Goal: Task Accomplishment & Management: Complete application form

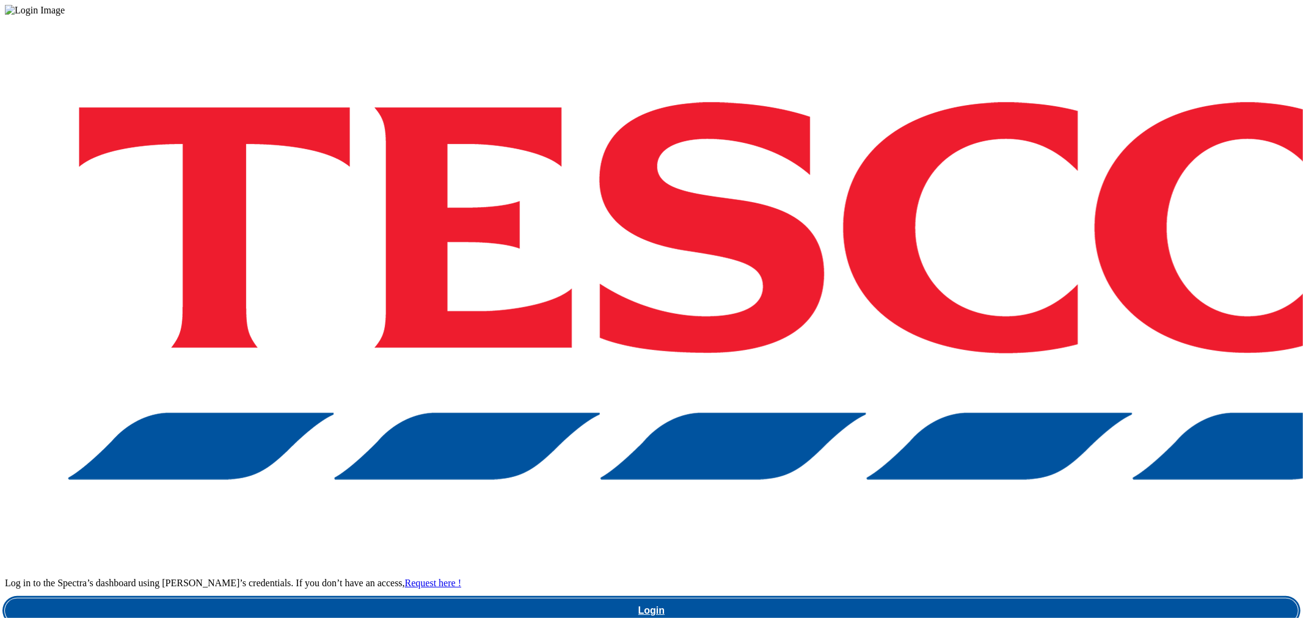
click at [1020, 599] on link "Login" at bounding box center [651, 611] width 1293 height 24
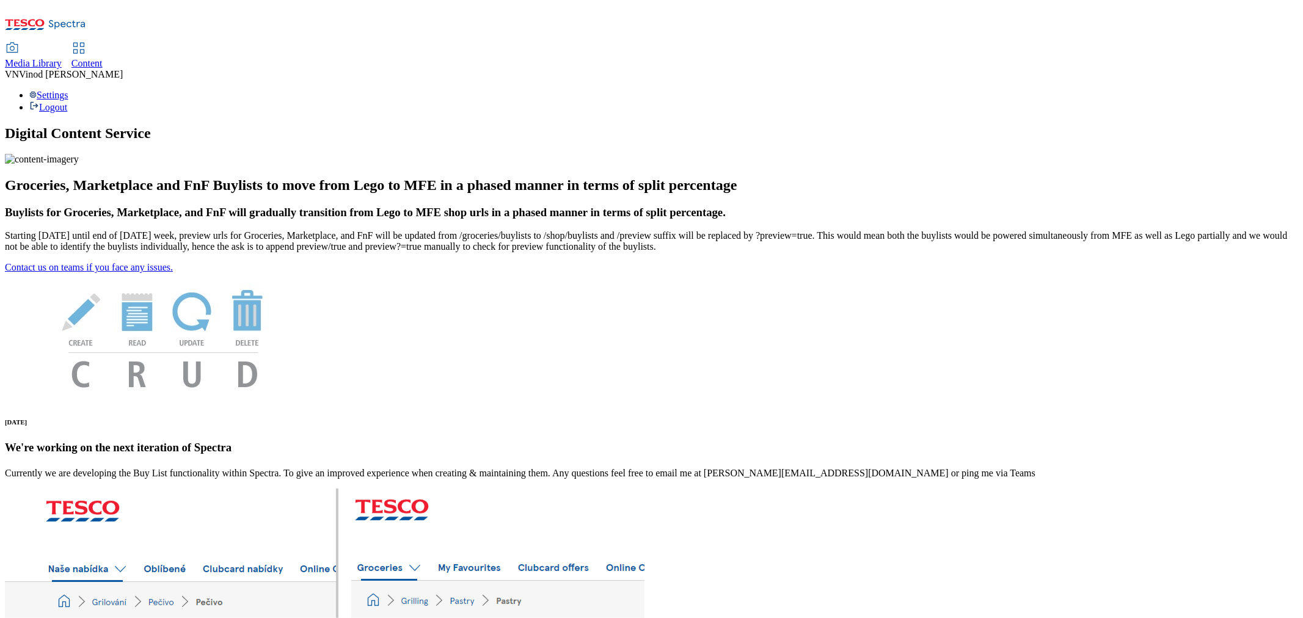
click at [103, 58] on span "Content" at bounding box center [86, 63] width 31 height 10
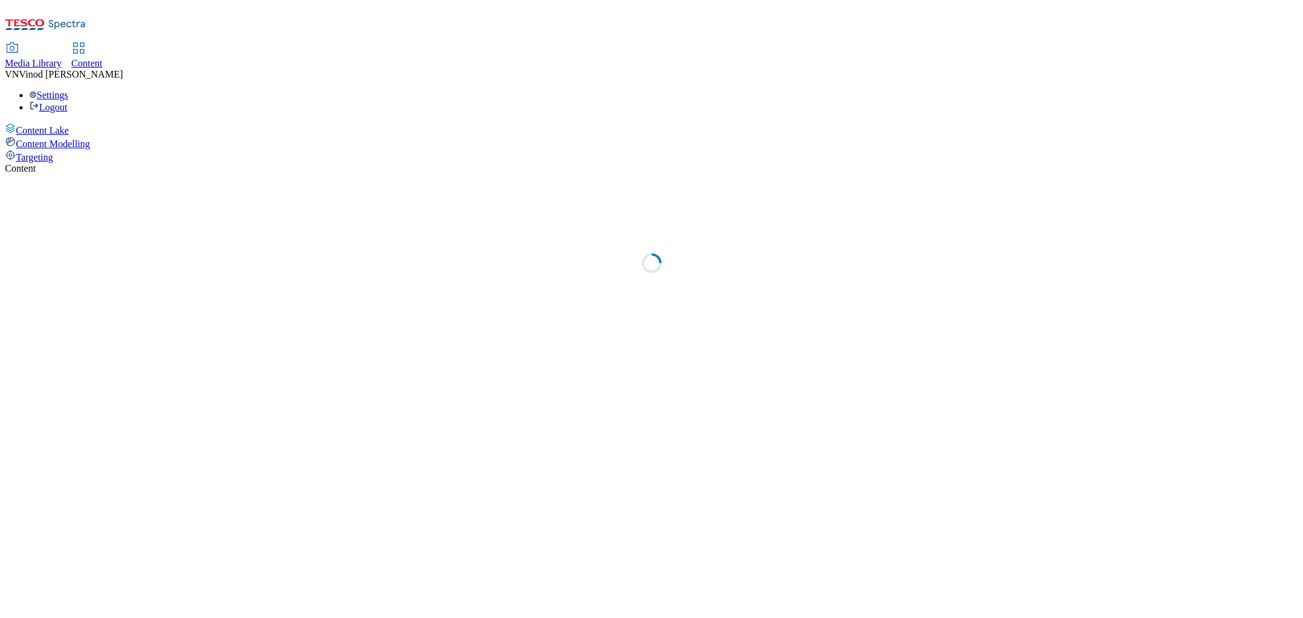
select select "ghs-[GEOGRAPHIC_DATA]"
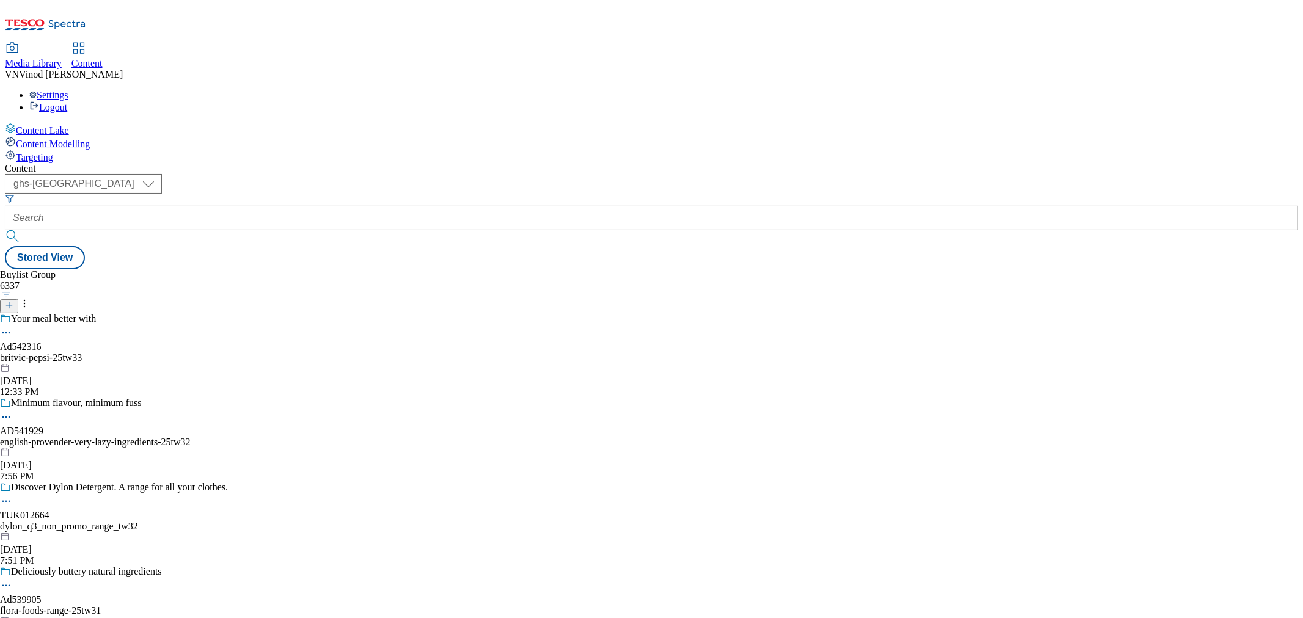
click at [13, 301] on icon at bounding box center [9, 305] width 9 height 9
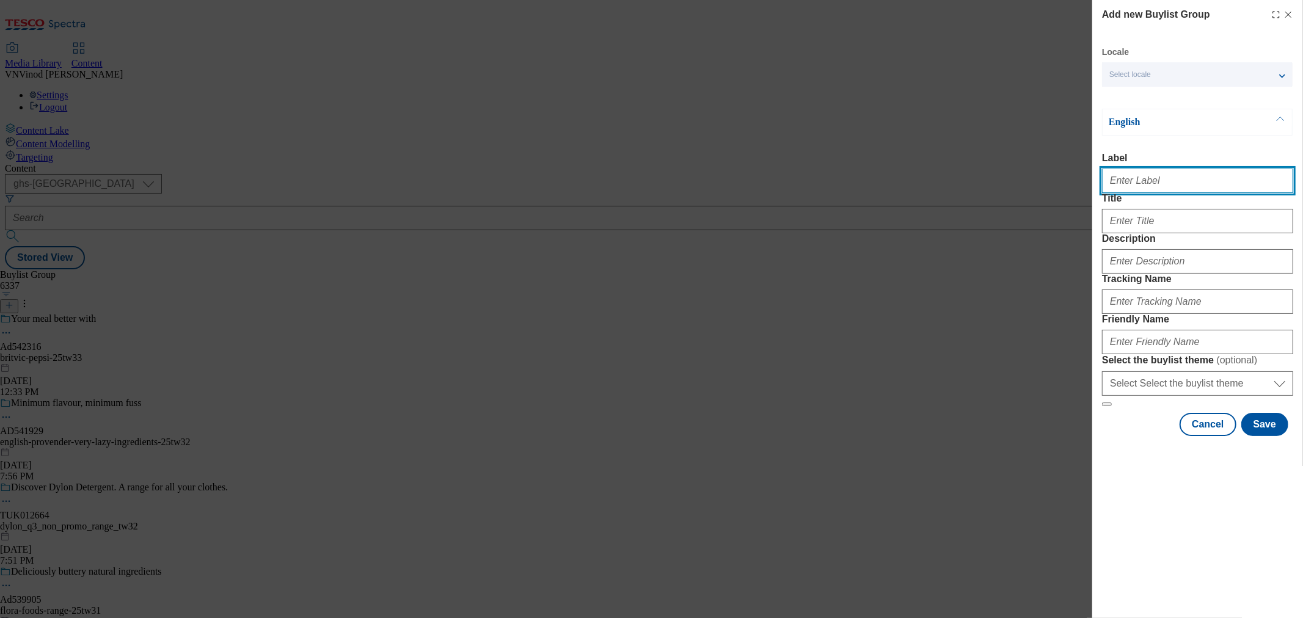
click at [1147, 190] on input "Label" at bounding box center [1197, 181] width 191 height 24
paste input "542031"
paste input "castel-freres"
type input "Ad542031 castel-freres"
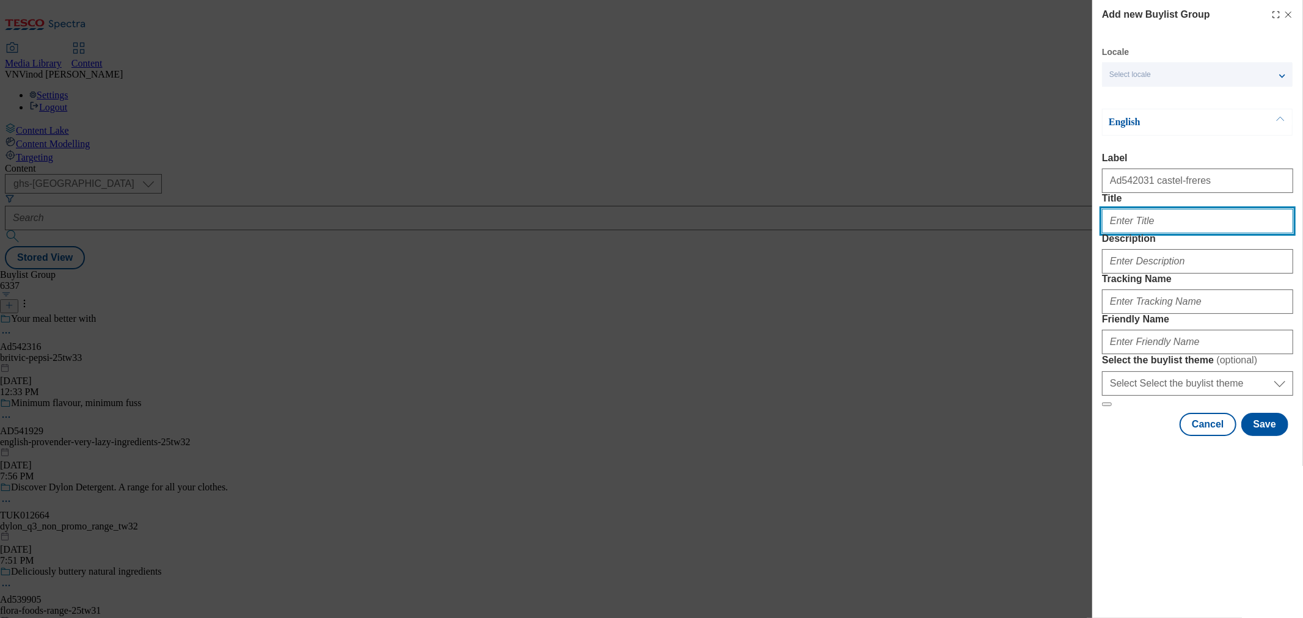
click at [1167, 233] on input "Title" at bounding box center [1197, 221] width 191 height 24
paste input "Crafted to share"
type input "Crafted to share"
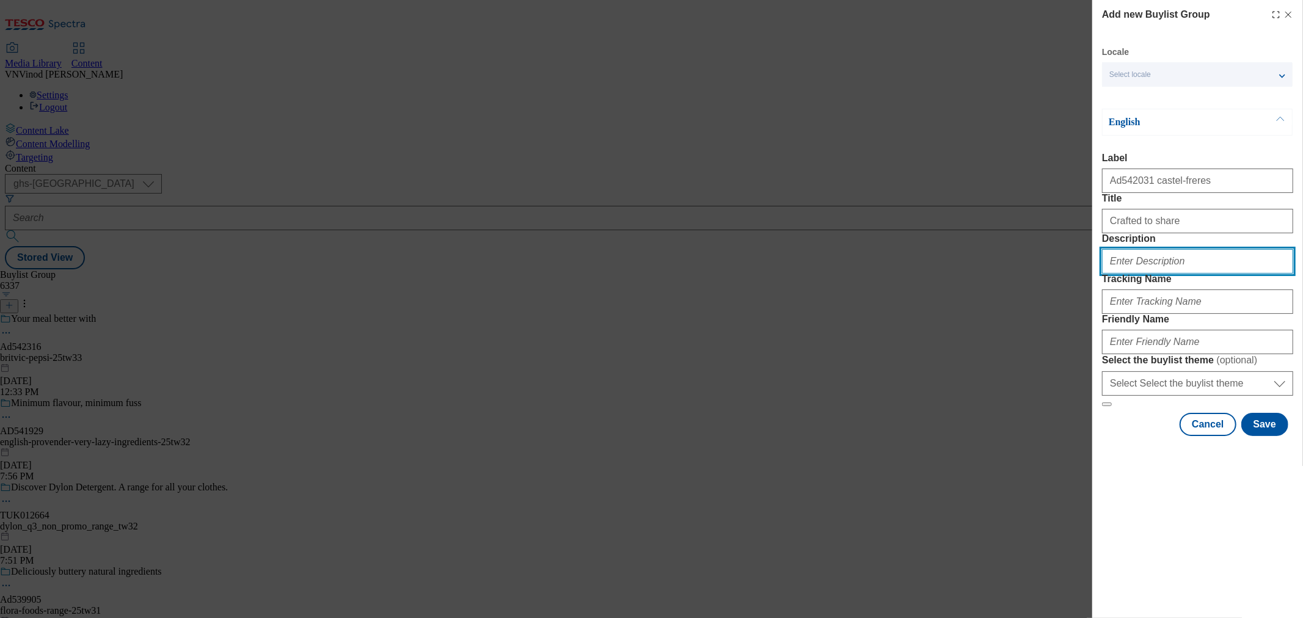
click at [1148, 274] on input "Description" at bounding box center [1197, 261] width 191 height 24
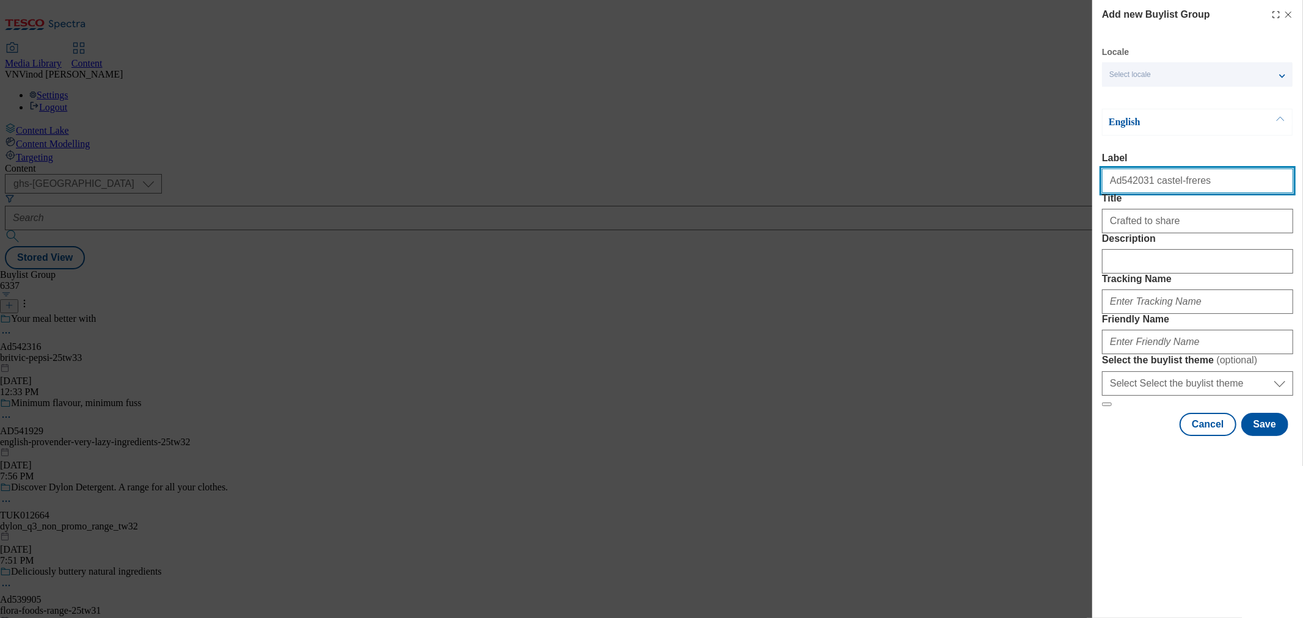
click at [1125, 184] on input "Ad542031 castel-freres" at bounding box center [1197, 181] width 191 height 24
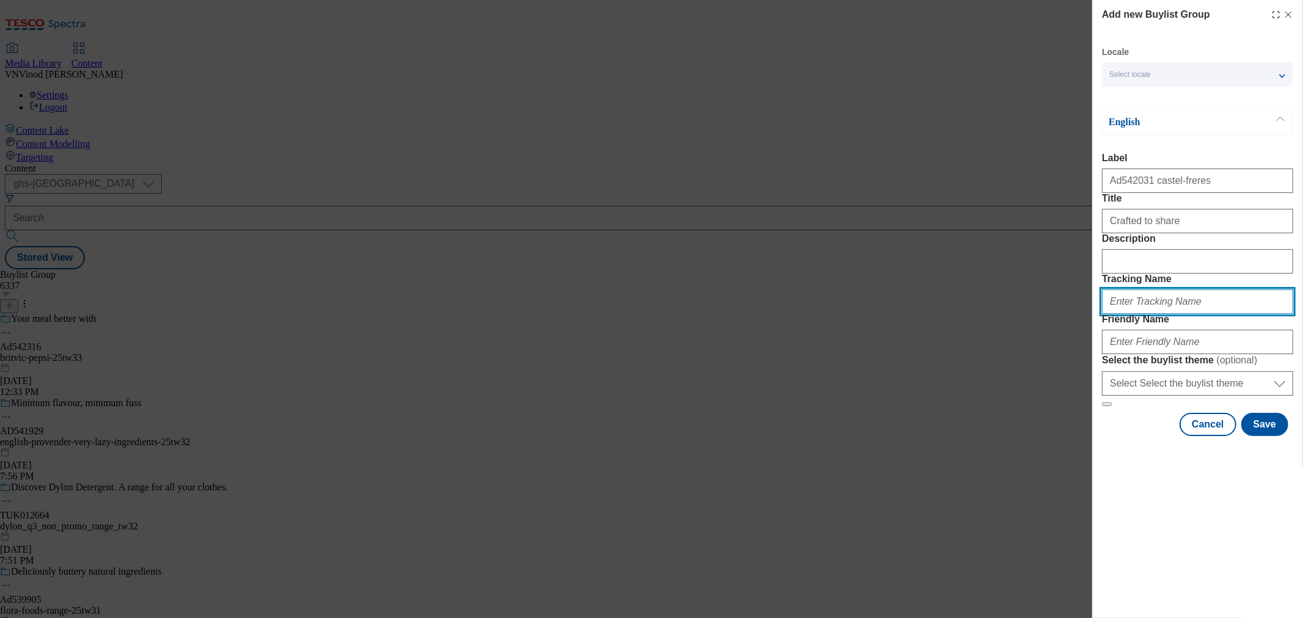
click at [1144, 314] on input "Tracking Name" at bounding box center [1197, 302] width 191 height 24
paste input "Ad542031"
click at [1133, 314] on input "DH_ADAd542031" at bounding box center [1197, 302] width 191 height 24
type input "DH_AD542031"
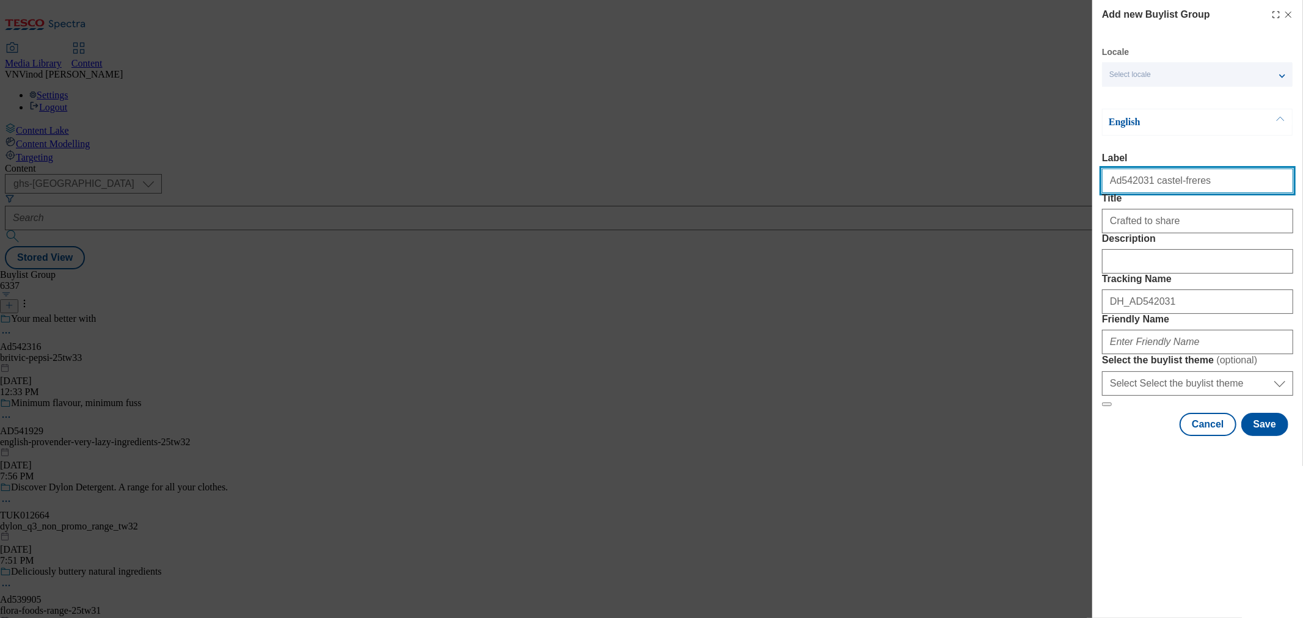
drag, startPoint x: 1196, startPoint y: 185, endPoint x: 1263, endPoint y: 215, distance: 74.1
click at [1144, 186] on input "Ad542031 castel-freres" at bounding box center [1197, 181] width 191 height 24
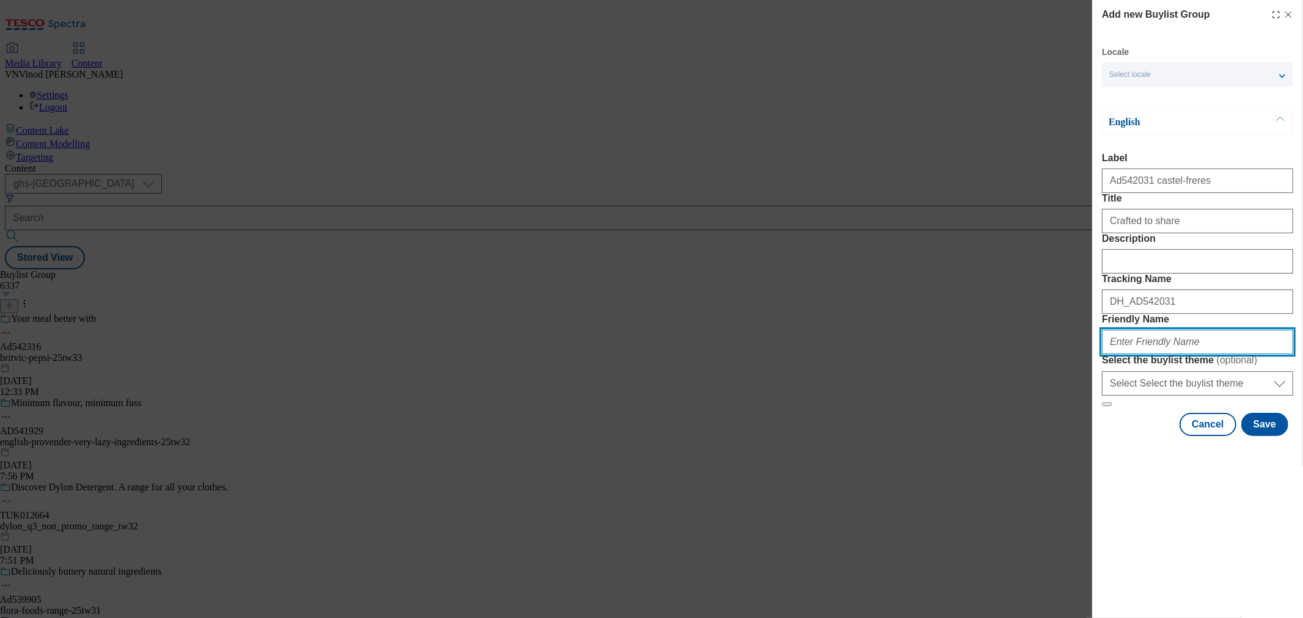
click at [1151, 354] on input "Friendly Name" at bounding box center [1197, 342] width 191 height 24
paste input "castel-freres"
type input "castel-freres-25tw33"
drag, startPoint x: 1199, startPoint y: 429, endPoint x: 854, endPoint y: 441, distance: 344.7
click at [856, 441] on div "Add new Buylist Group Locale Select locale English Welsh English Label Ad542031…" at bounding box center [651, 309] width 1303 height 618
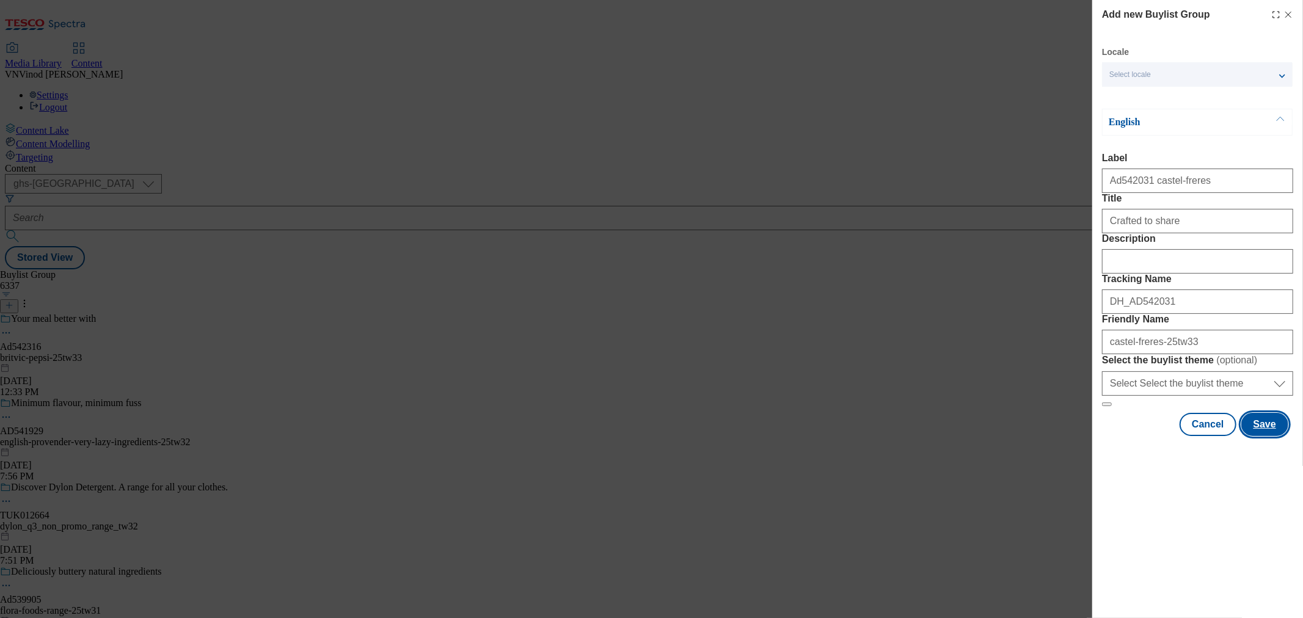
click at [1265, 436] on button "Save" at bounding box center [1264, 424] width 47 height 23
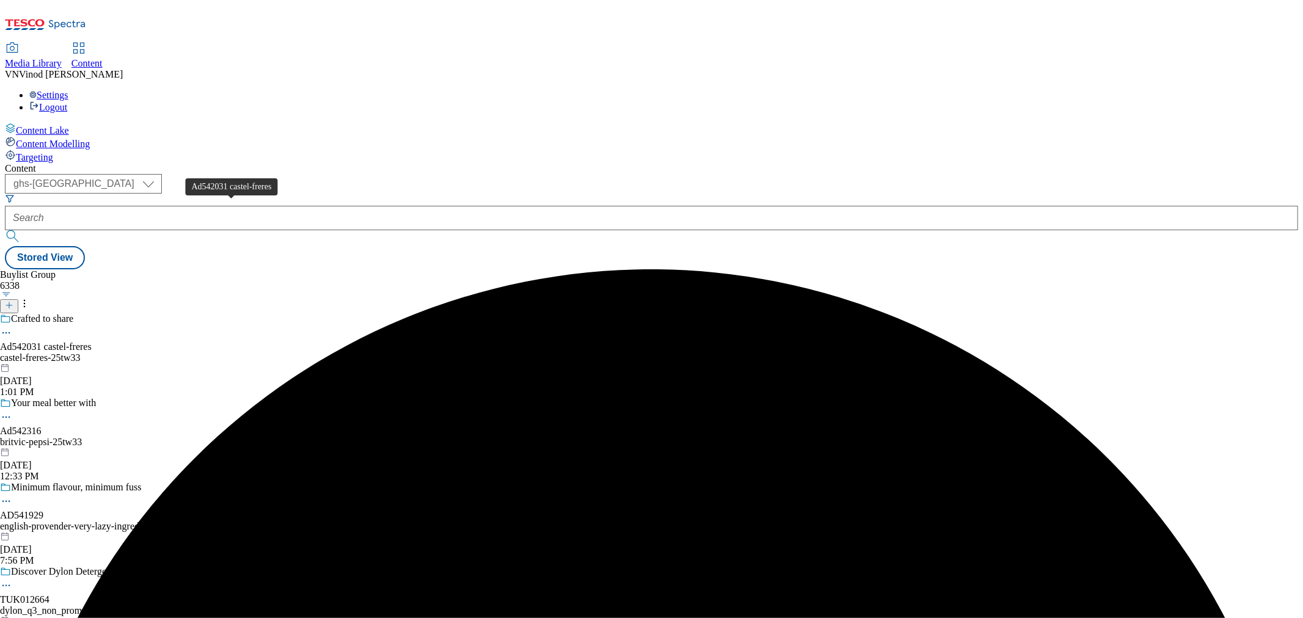
click at [92, 341] on div "Ad542031 castel-freres" at bounding box center [46, 346] width 92 height 11
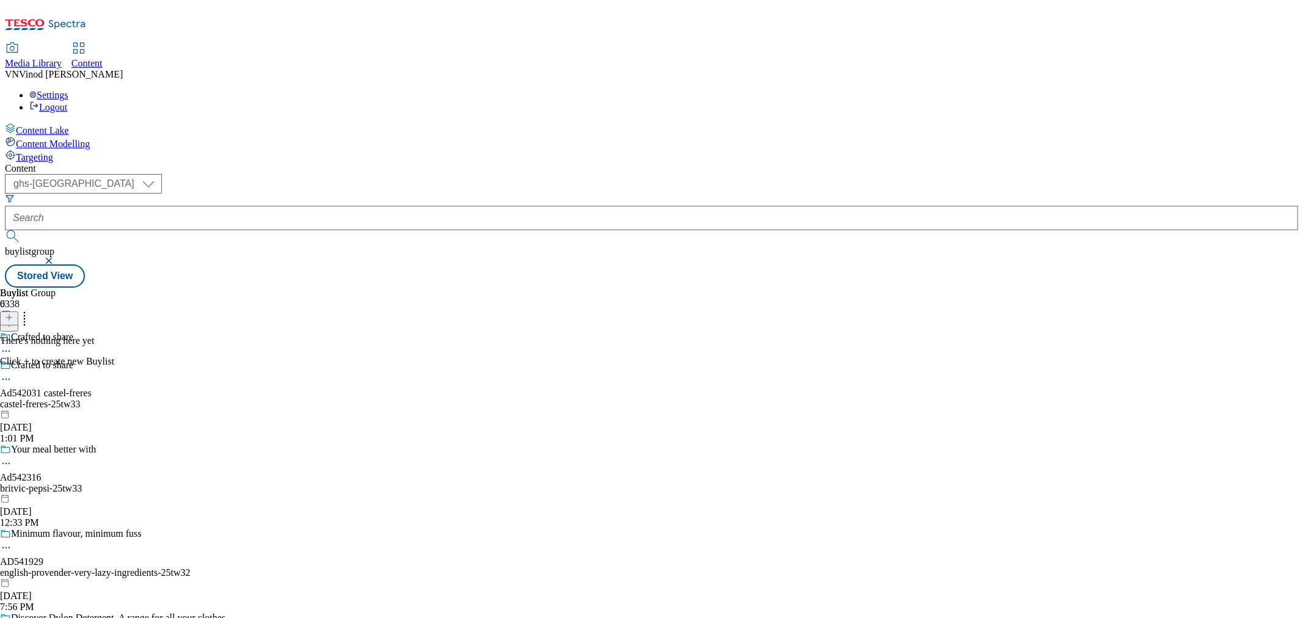
click at [18, 312] on button at bounding box center [9, 319] width 18 height 14
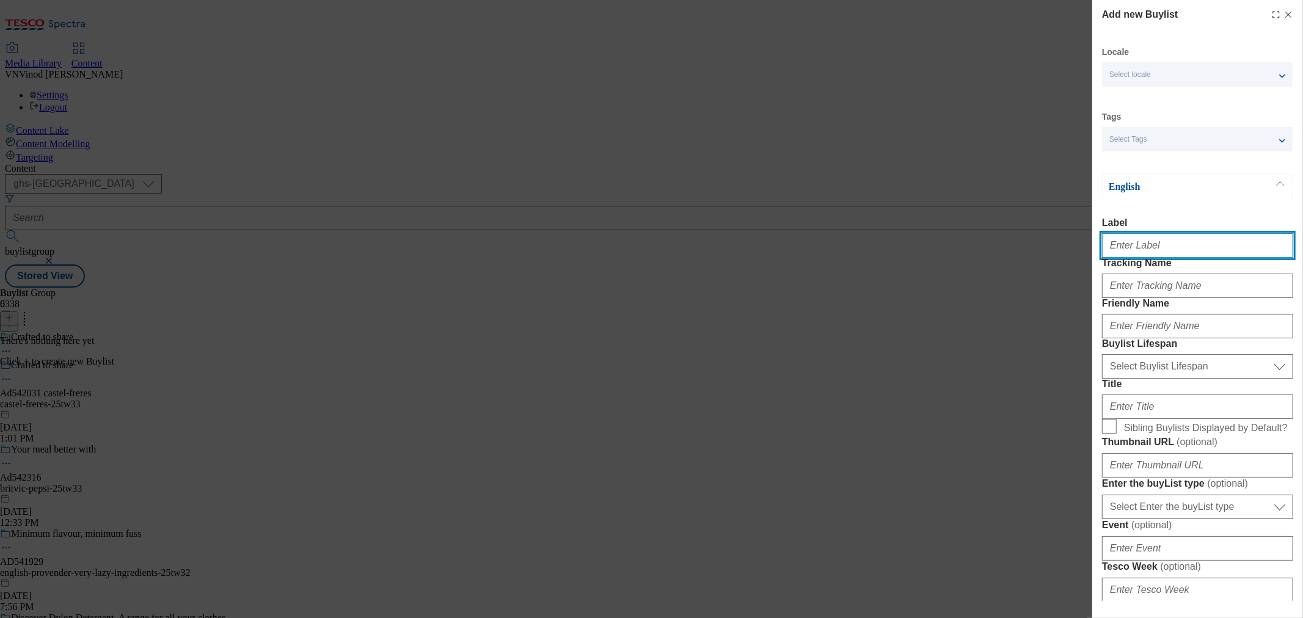
click at [1149, 253] on input "Label" at bounding box center [1197, 245] width 191 height 24
paste input "542031"
type input "Ad542031"
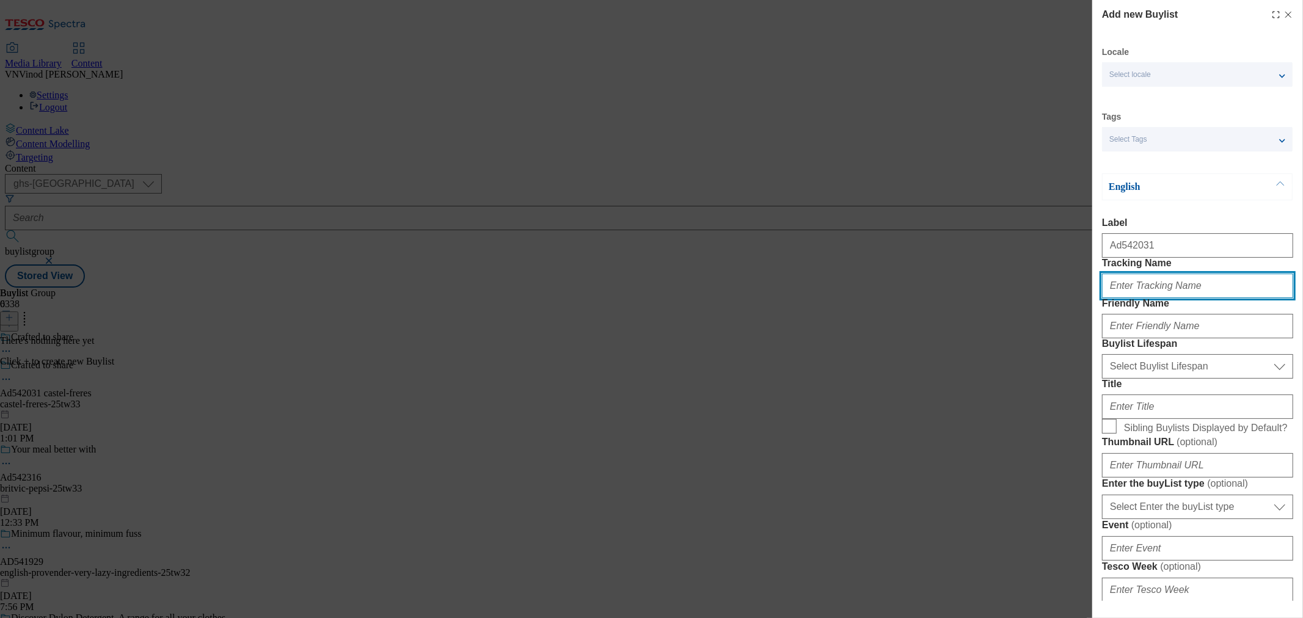
click at [1137, 298] on input "Tracking Name" at bounding box center [1197, 286] width 191 height 24
paste input "542031"
click at [1112, 298] on input "Dh_AD542031" at bounding box center [1197, 286] width 191 height 24
type input "DH_AD542031"
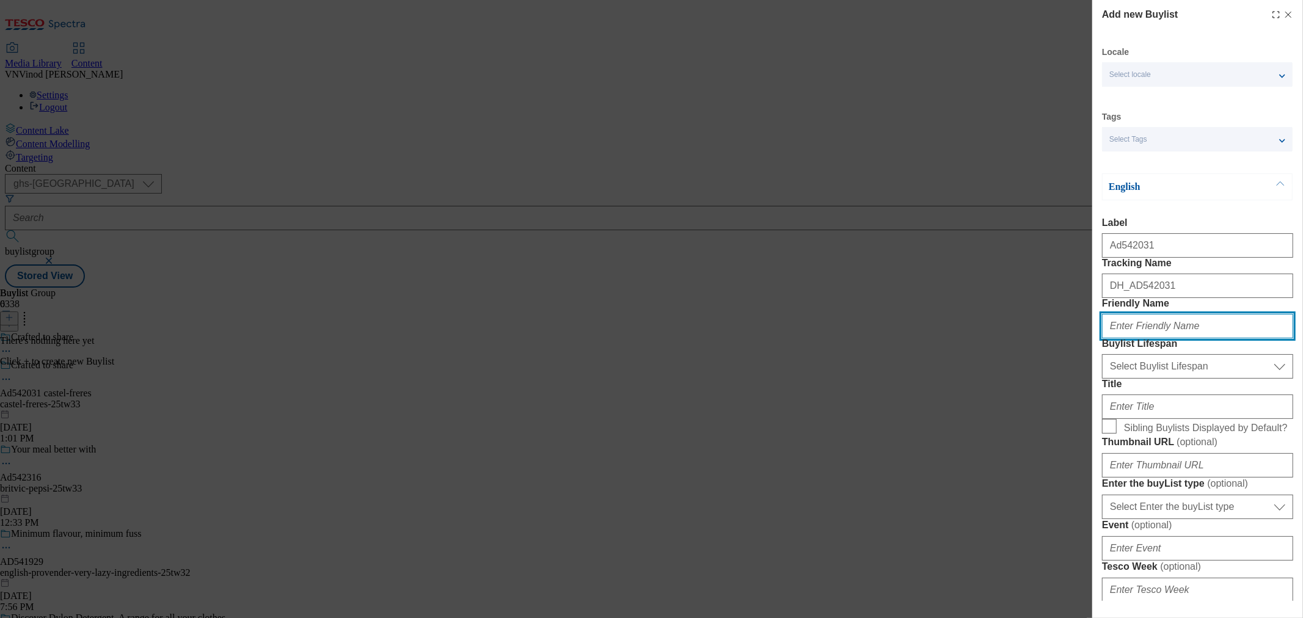
click at [1156, 338] on input "Friendly Name" at bounding box center [1197, 326] width 191 height 24
paste input "castel-freres"
type input "castel-freres"
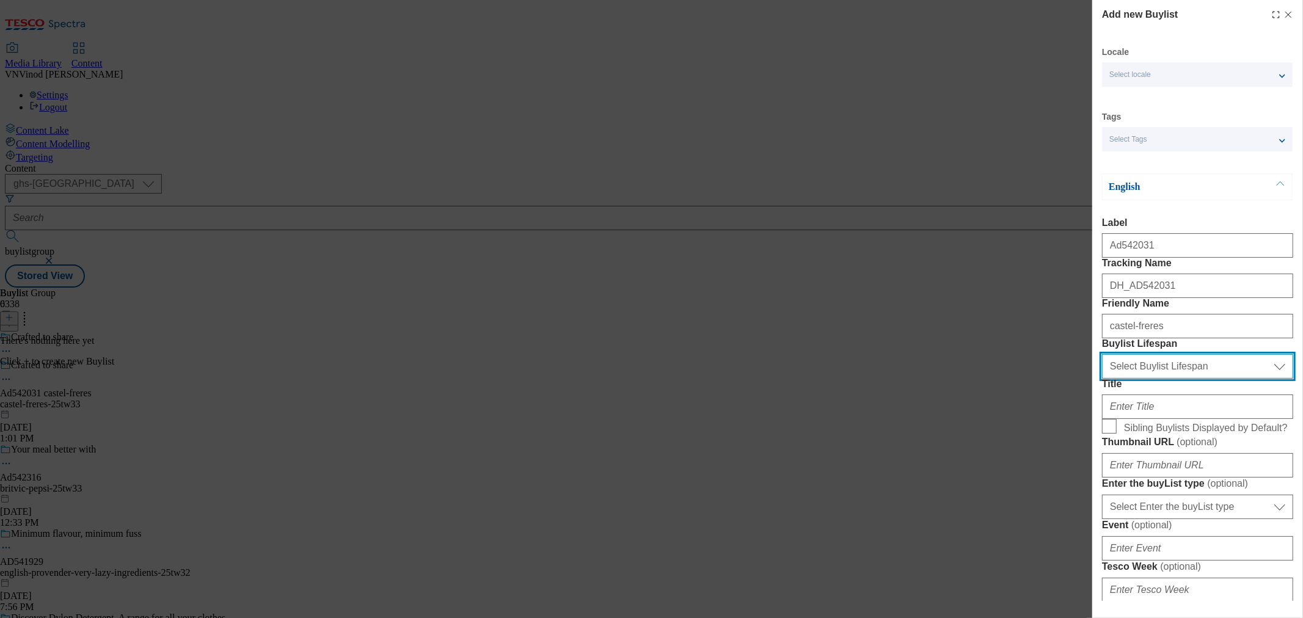
click at [1196, 379] on select "Select Buylist Lifespan evergreen seasonal tactical" at bounding box center [1197, 366] width 191 height 24
select select "tactical"
click at [1102, 379] on select "Select Buylist Lifespan evergreen seasonal tactical" at bounding box center [1197, 366] width 191 height 24
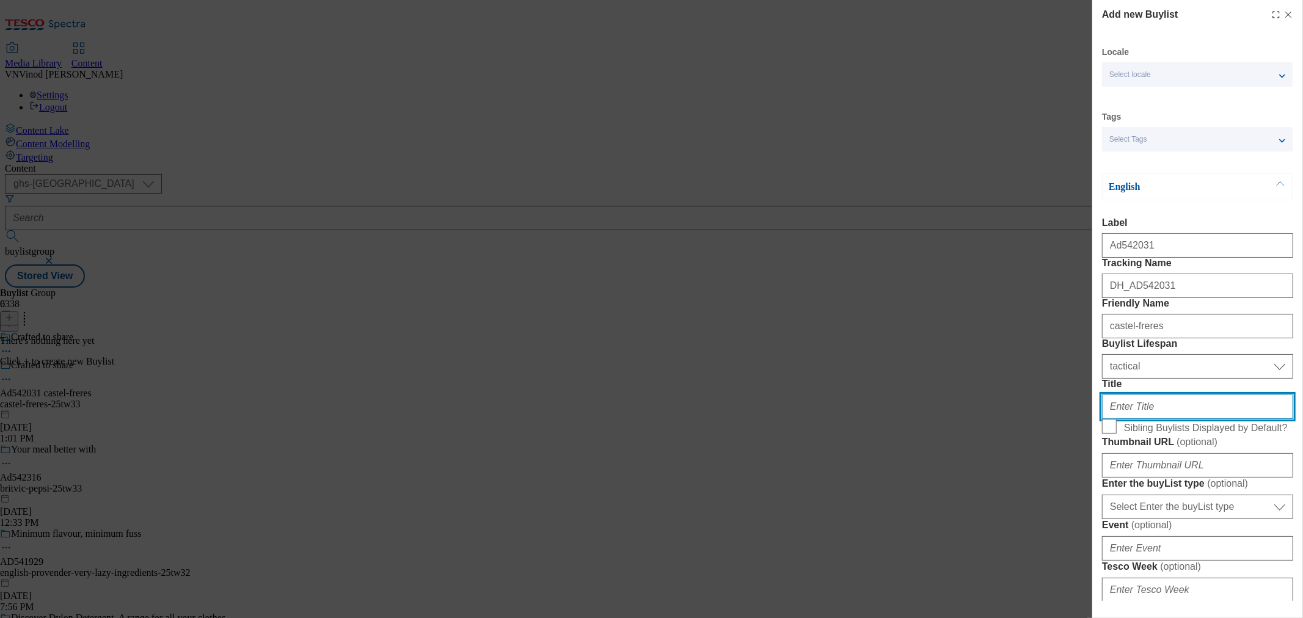
click at [1134, 419] on input "Title" at bounding box center [1197, 407] width 191 height 24
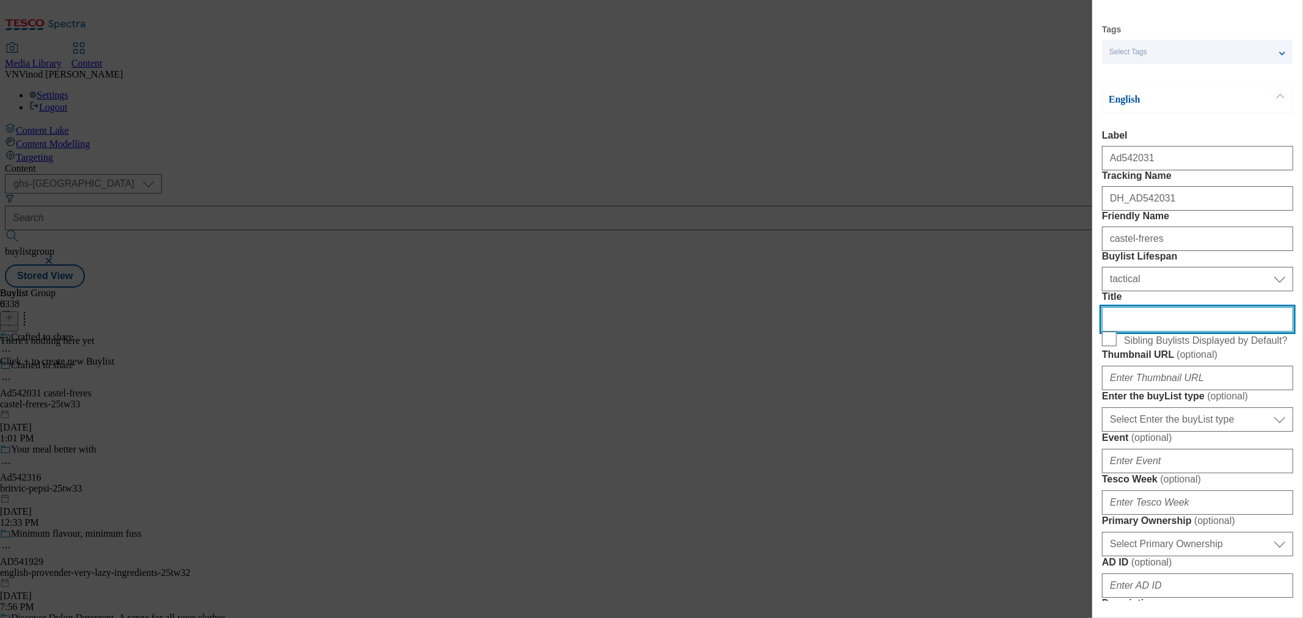
scroll to position [203, 0]
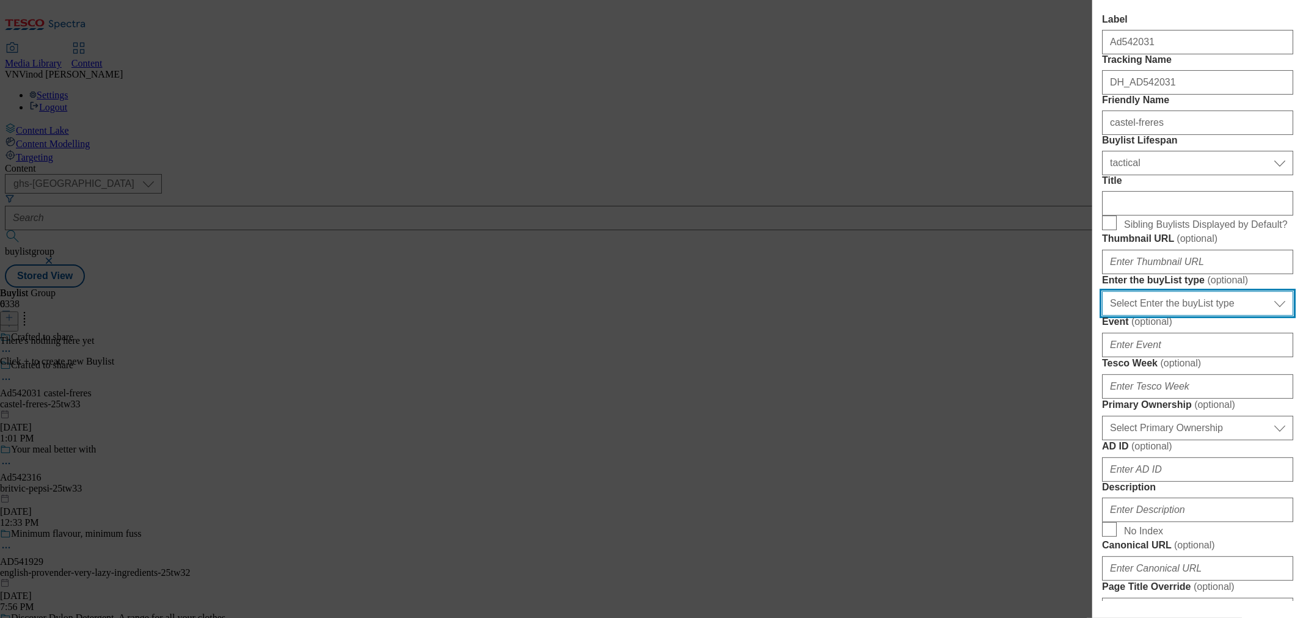
click at [1226, 316] on select "Select Enter the buyList type event supplier funded long term >4 weeks supplier…" at bounding box center [1197, 303] width 191 height 24
select select "supplier funded short term 1-3 weeks"
click at [1102, 316] on select "Select Enter the buyList type event supplier funded long term >4 weeks supplier…" at bounding box center [1197, 303] width 191 height 24
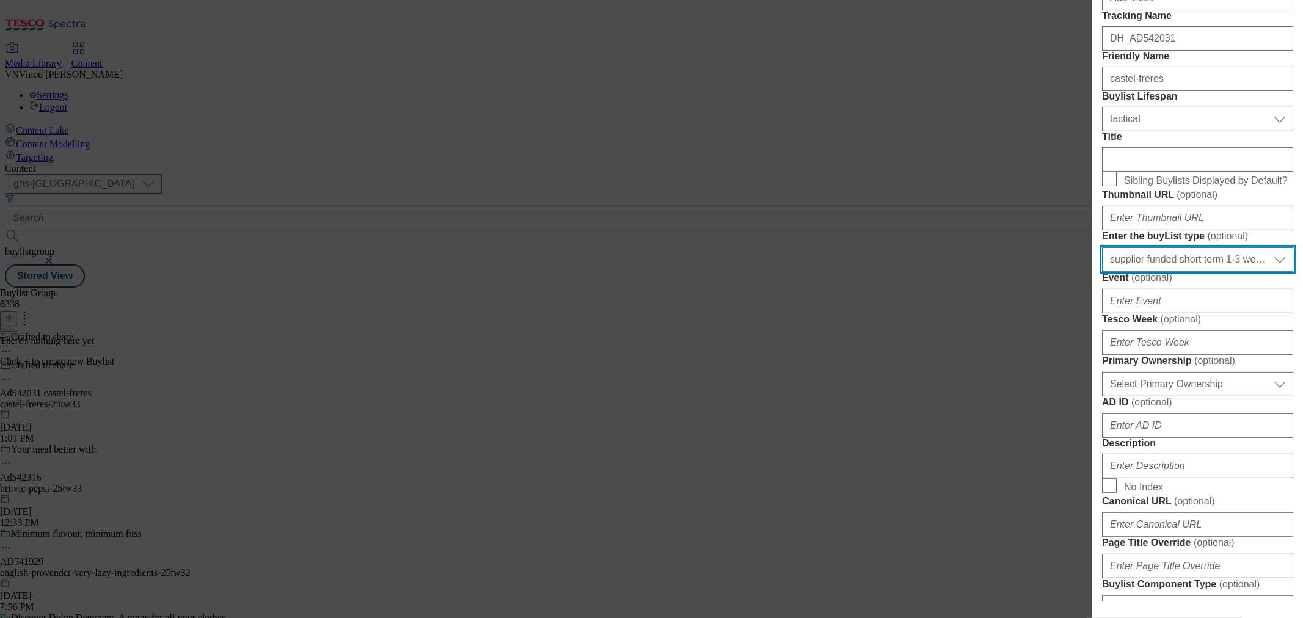
scroll to position [271, 0]
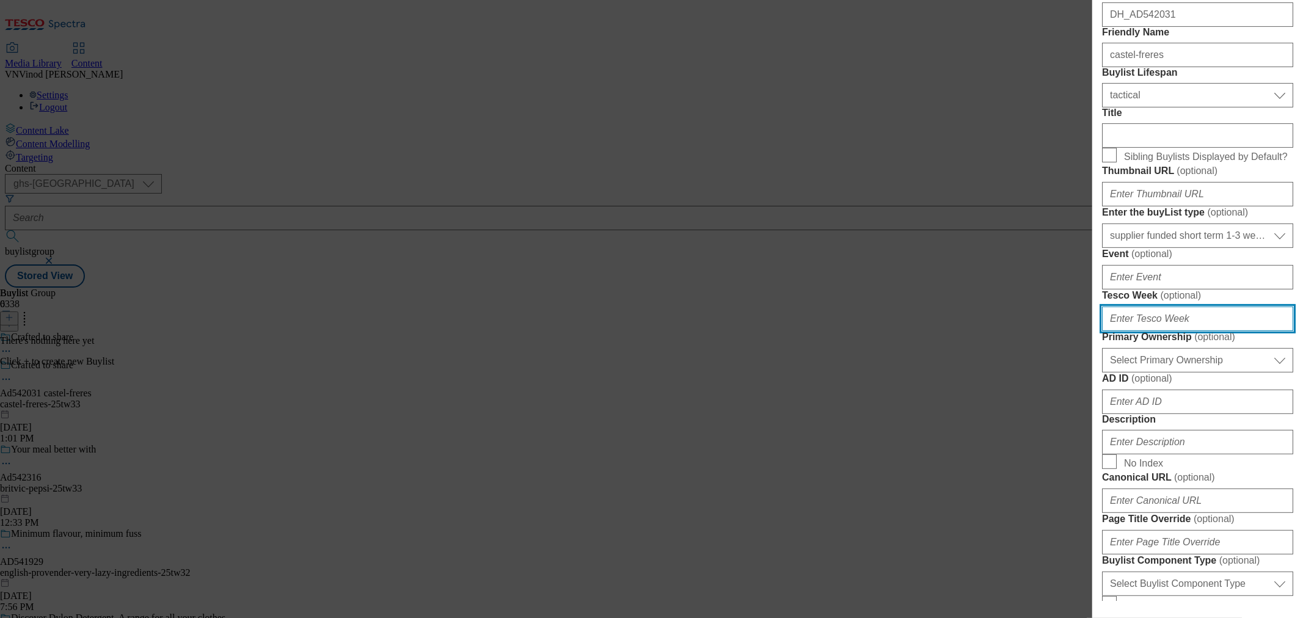
click at [1173, 331] on input "Tesco Week ( optional )" at bounding box center [1197, 319] width 191 height 24
type input "33"
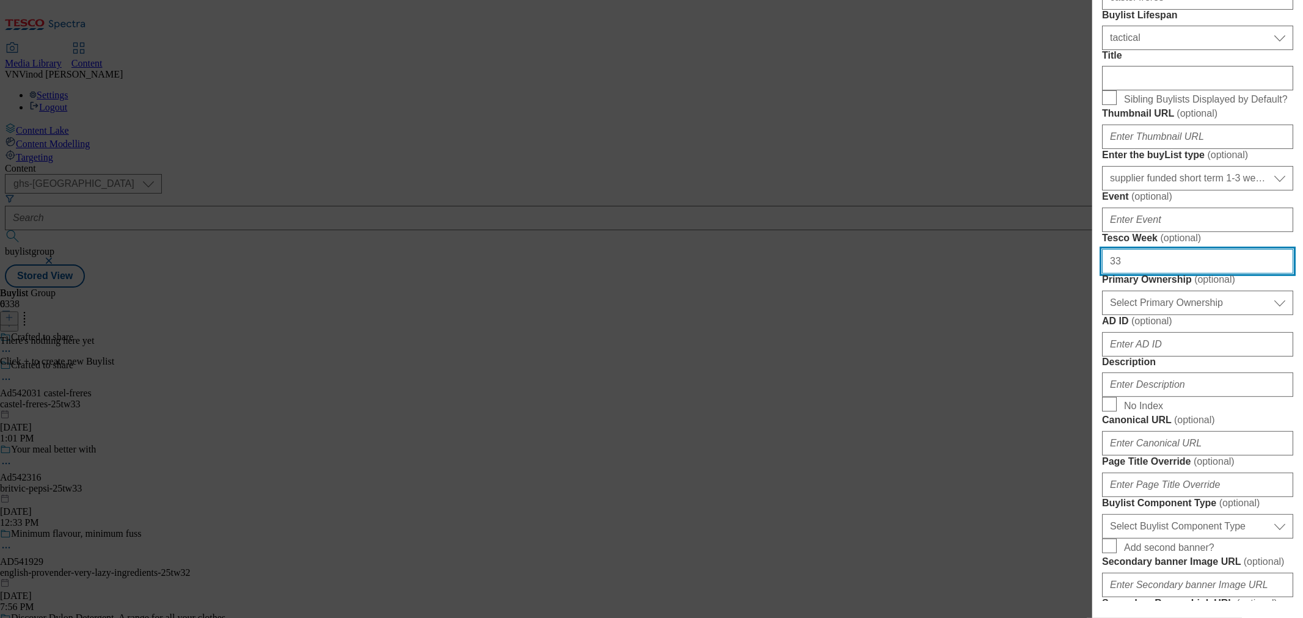
scroll to position [407, 0]
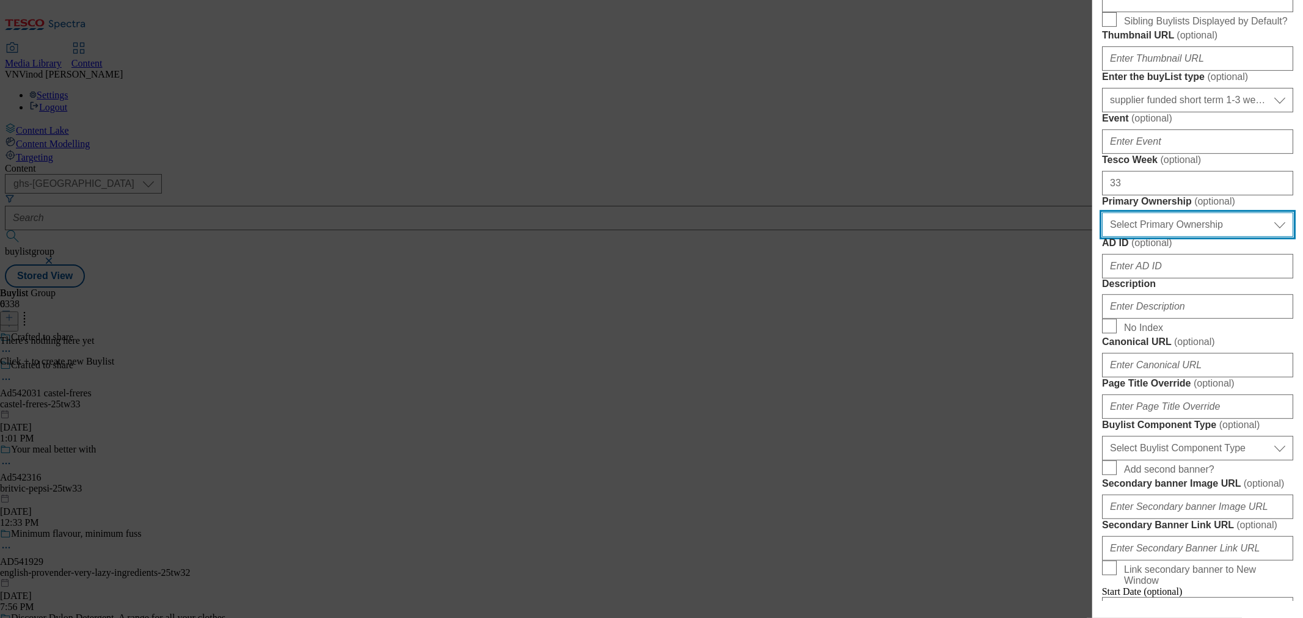
click at [1194, 237] on select "Select Primary Ownership [PERSON_NAME]" at bounding box center [1197, 225] width 191 height 24
select select "dunnhumby"
click at [1102, 237] on select "Select Primary Ownership [PERSON_NAME]" at bounding box center [1197, 225] width 191 height 24
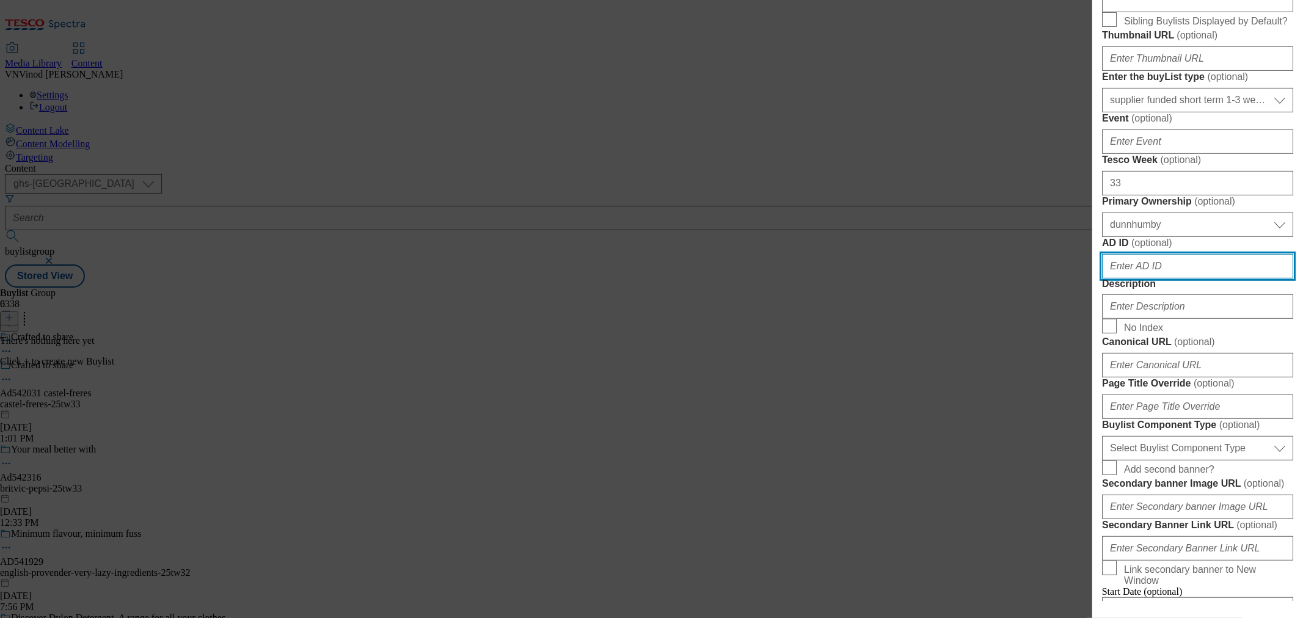
click at [1141, 279] on input "AD ID ( optional )" at bounding box center [1197, 266] width 191 height 24
paste input "542031"
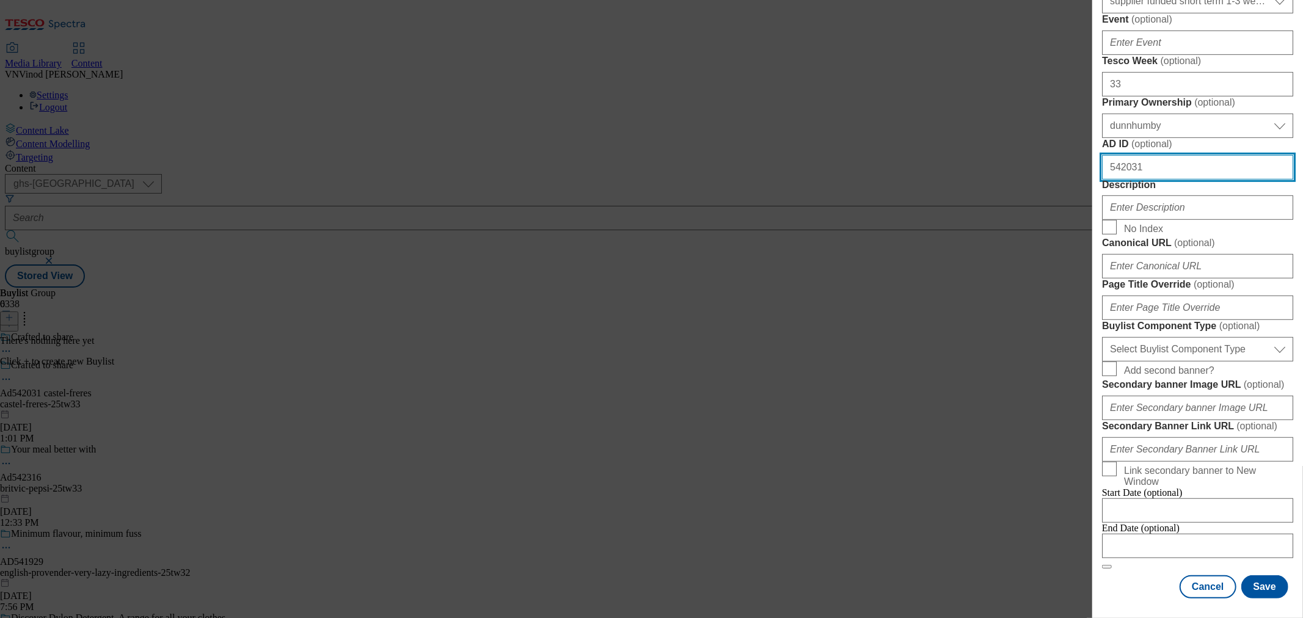
scroll to position [542, 0]
type input "542031"
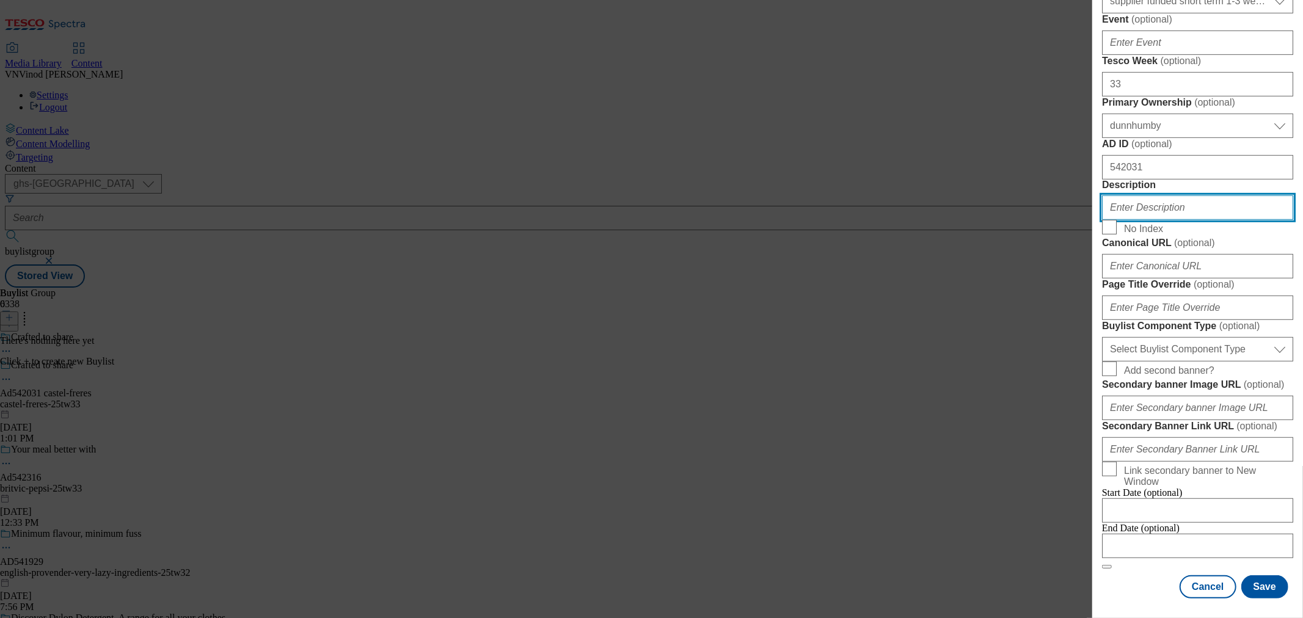
click at [1161, 220] on input "Description" at bounding box center [1197, 207] width 191 height 24
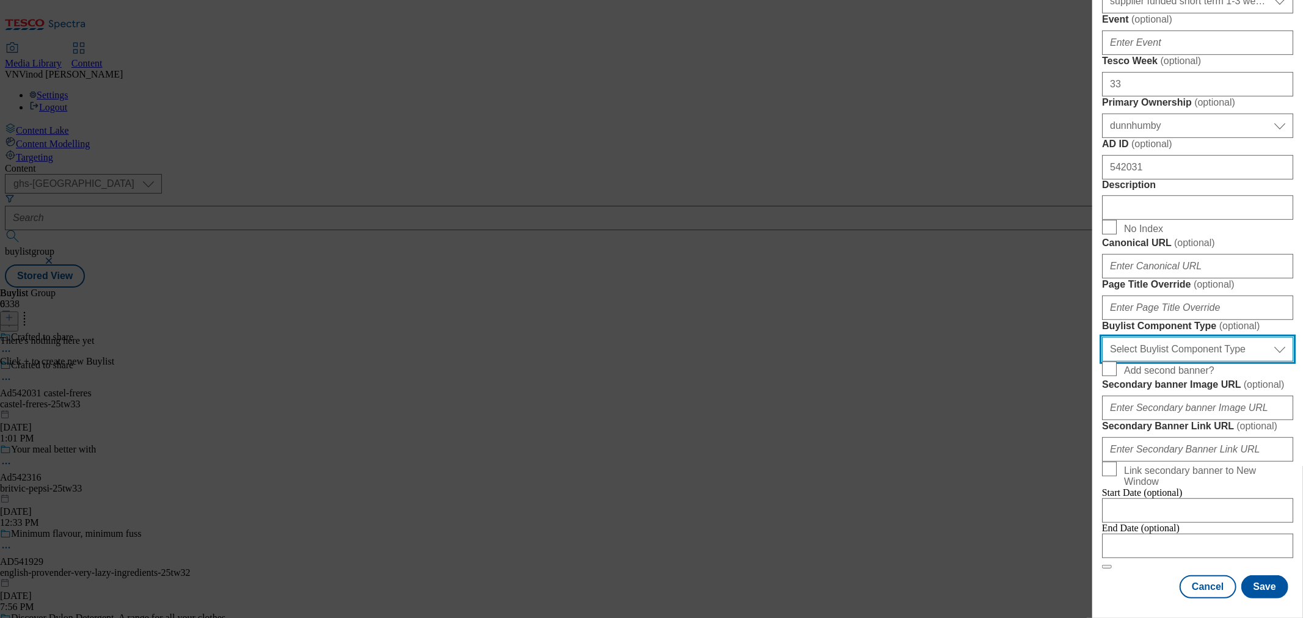
click at [1206, 362] on select "Select Buylist Component Type Banner Competition Header Meal" at bounding box center [1197, 349] width 191 height 24
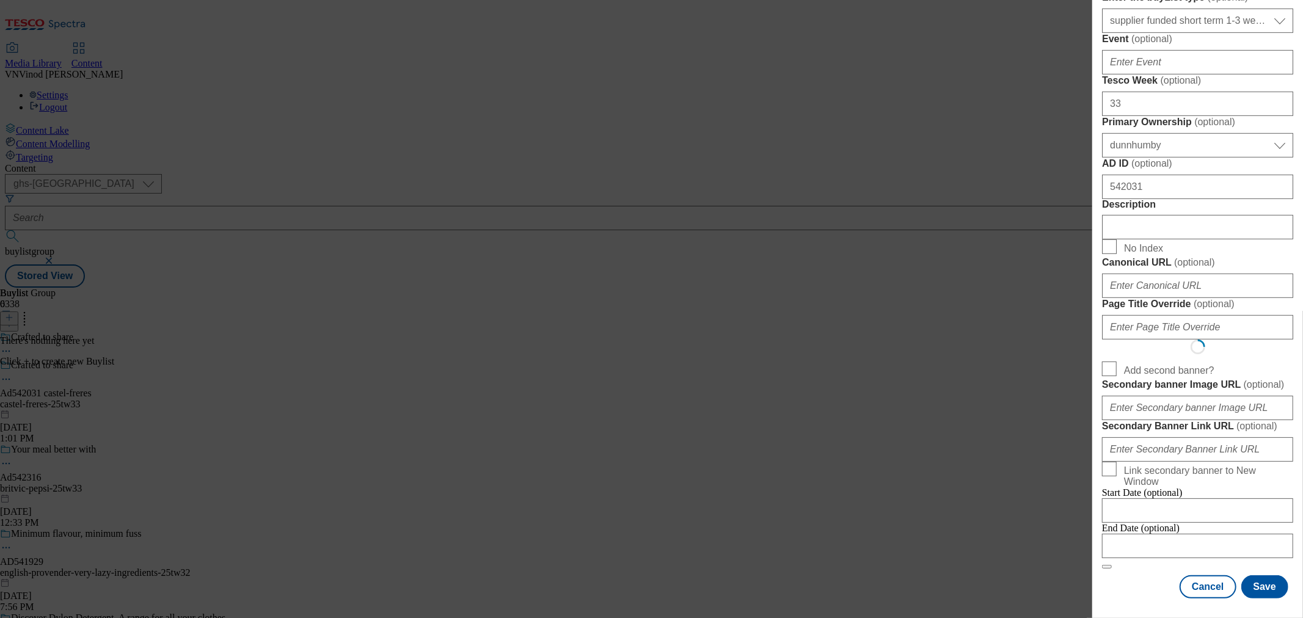
select select "Banner"
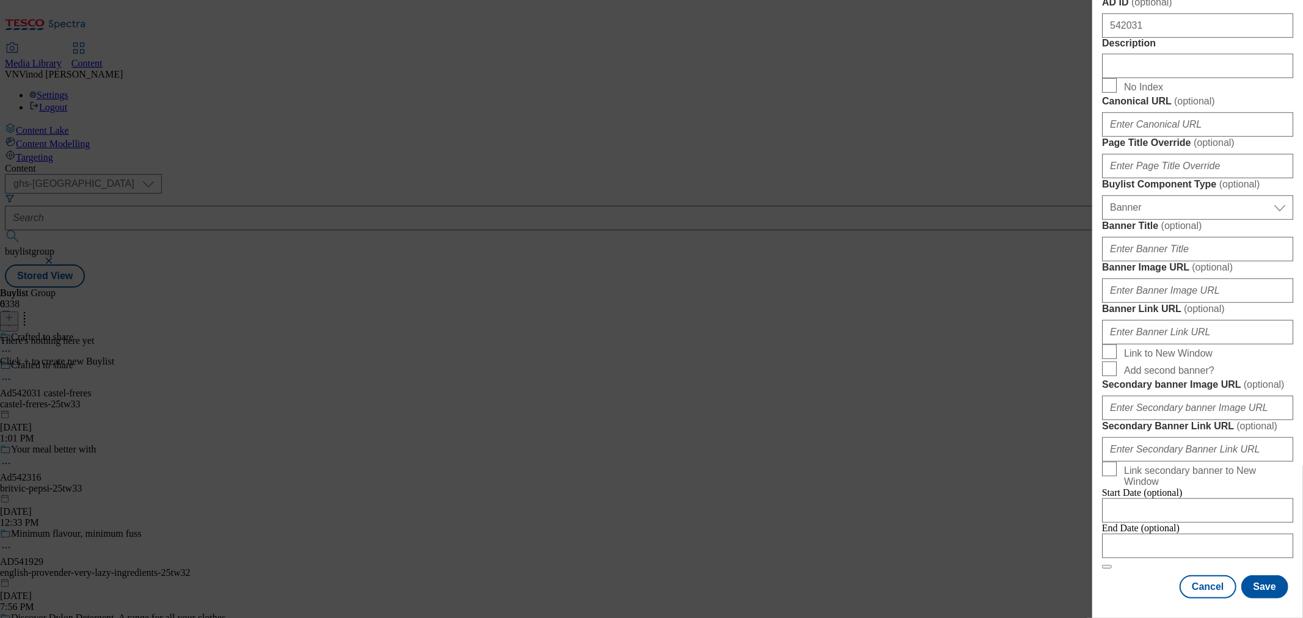
scroll to position [1178, 0]
click at [1188, 534] on input "Modal" at bounding box center [1197, 546] width 191 height 24
select select "2025"
select select "September"
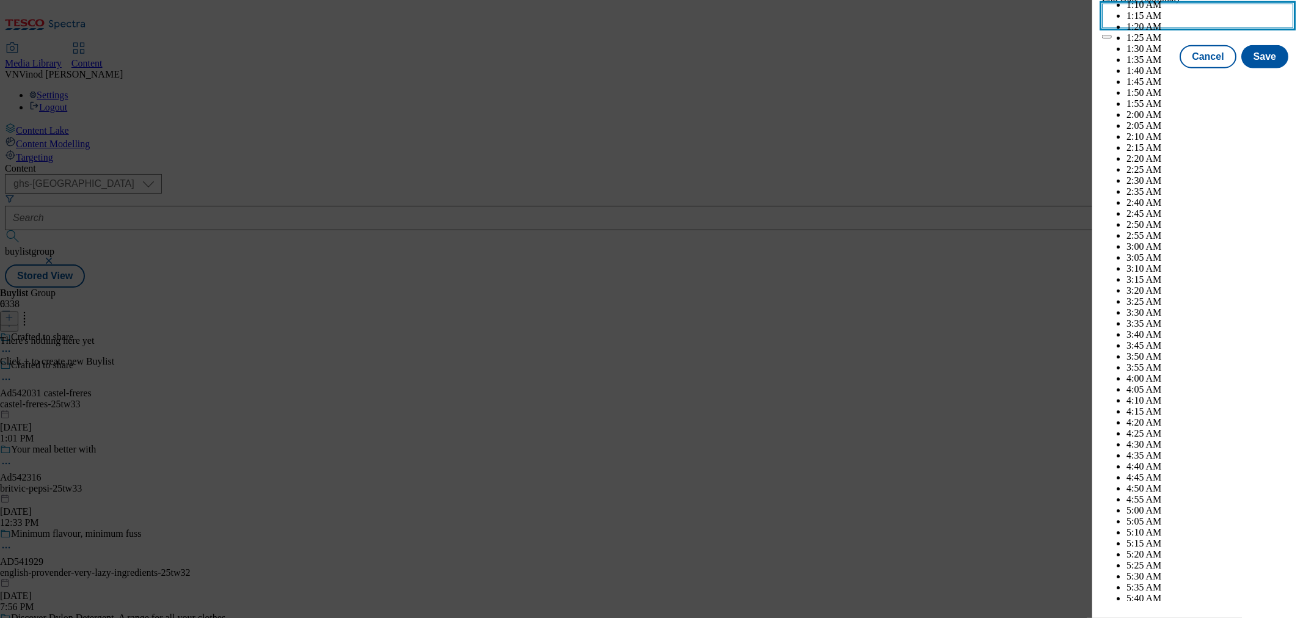
scroll to position [3524, 0]
select select "2026"
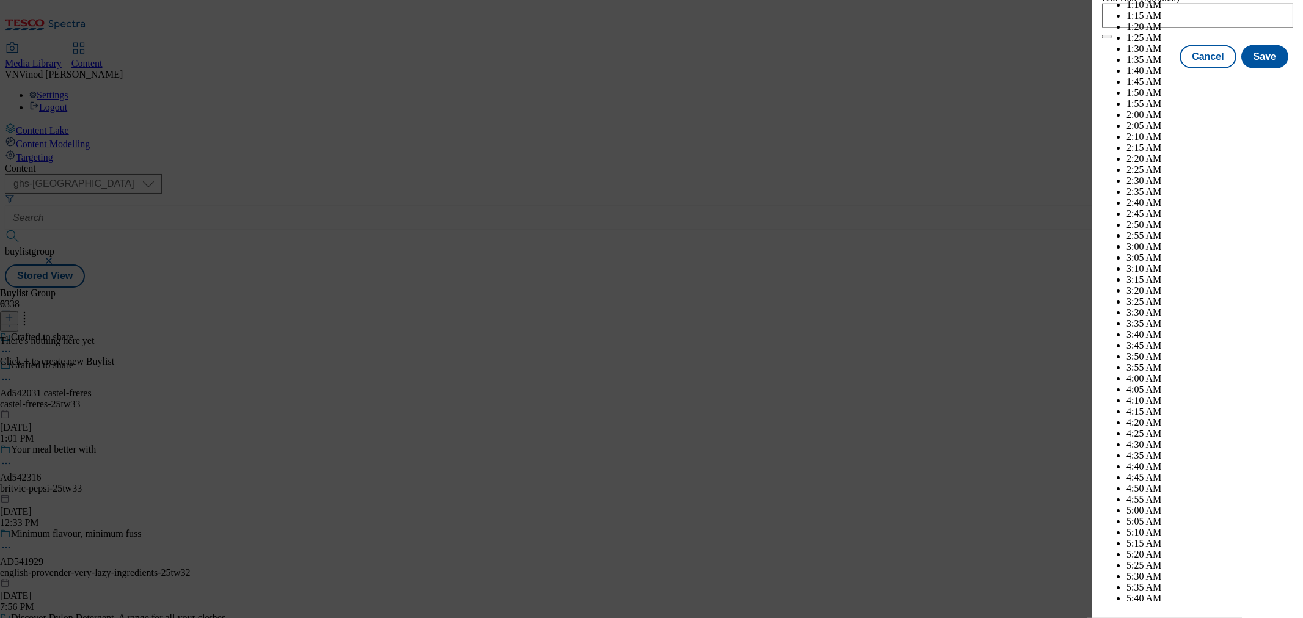
select select "January"
click at [1257, 79] on button "Save" at bounding box center [1264, 67] width 47 height 23
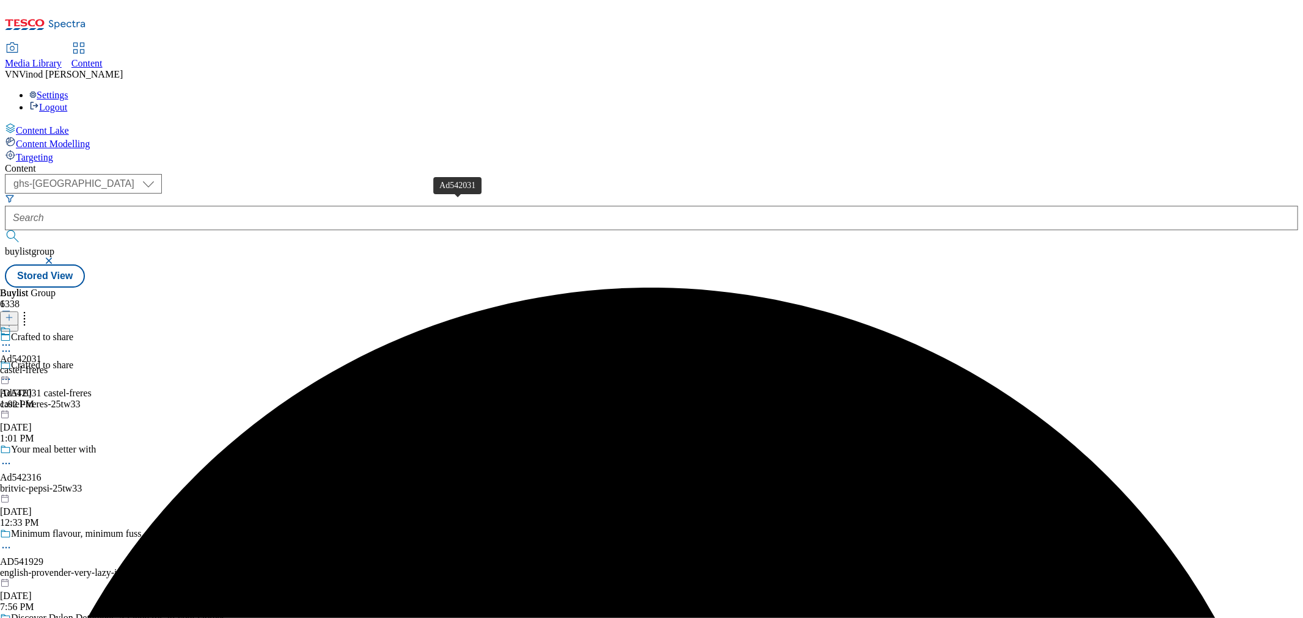
click at [42, 354] on div "Ad542031" at bounding box center [21, 359] width 42 height 11
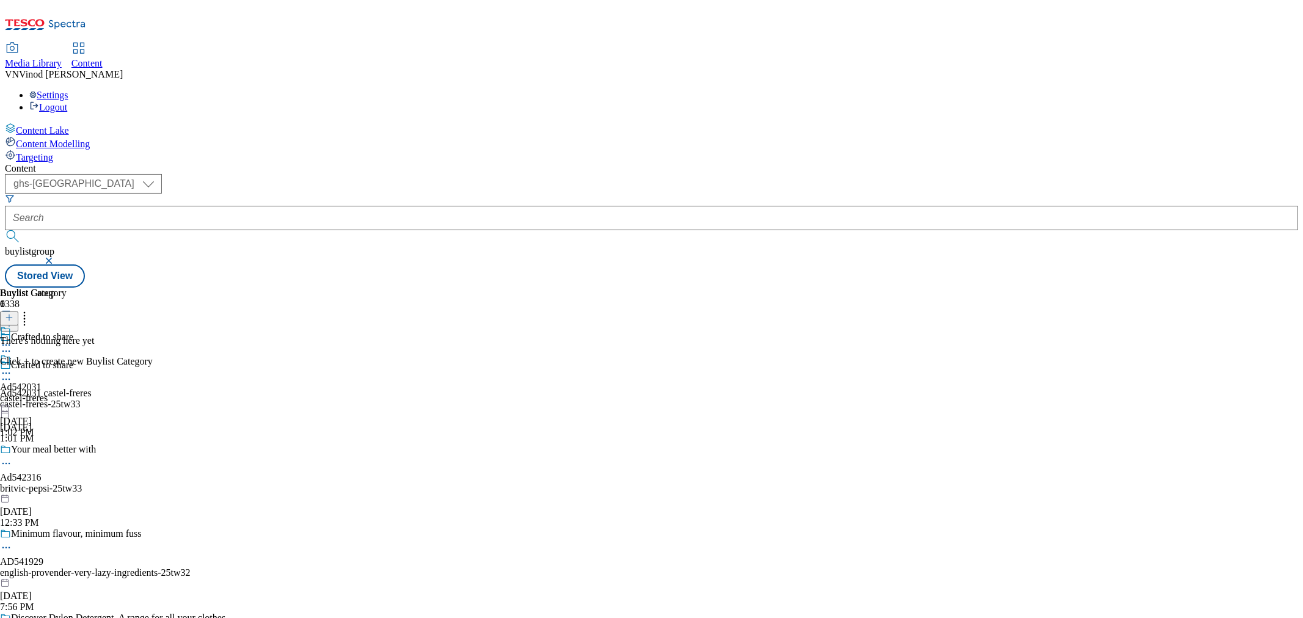
click at [13, 313] on icon at bounding box center [9, 317] width 9 height 9
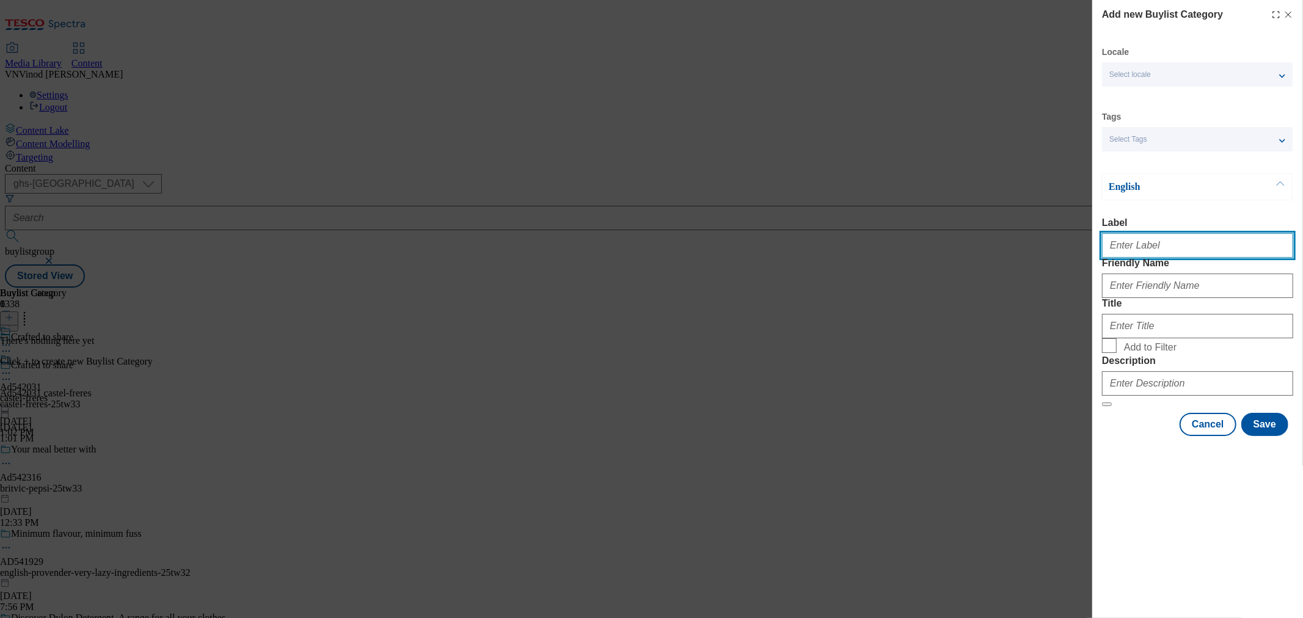
click at [1138, 244] on input "Label" at bounding box center [1197, 245] width 191 height 24
paste input "542031"
type input "Ad542031"
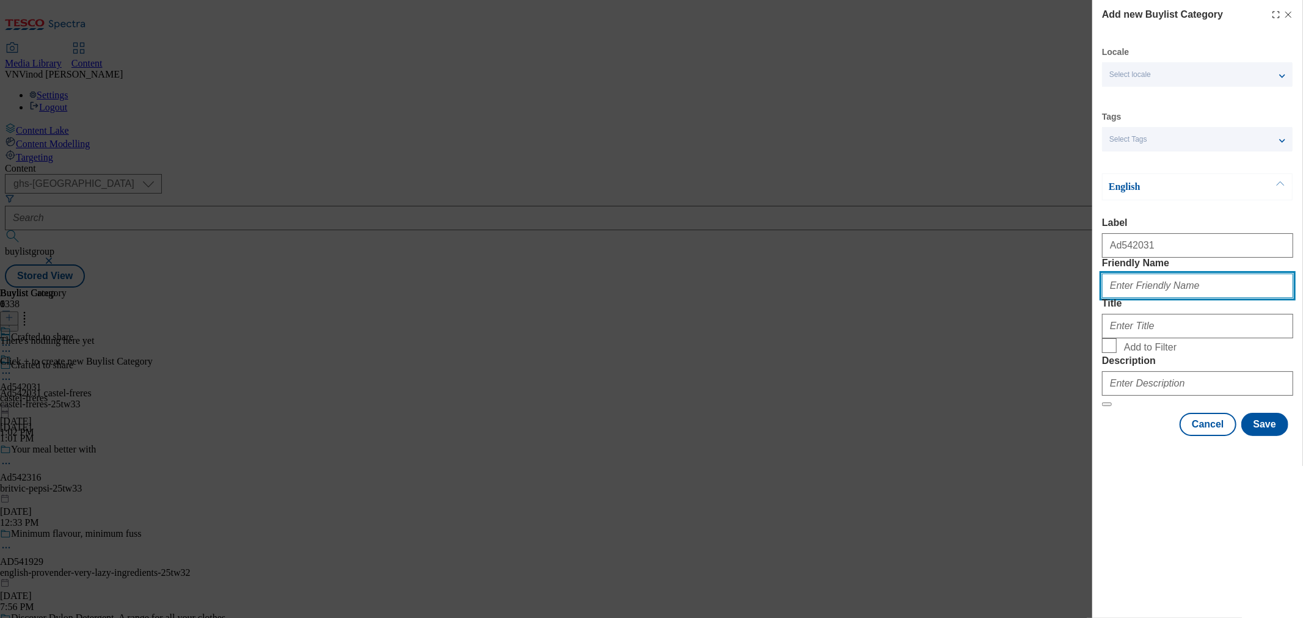
click at [1161, 298] on input "Friendly Name" at bounding box center [1197, 286] width 191 height 24
paste input "castel-freres"
type input "castel-freres"
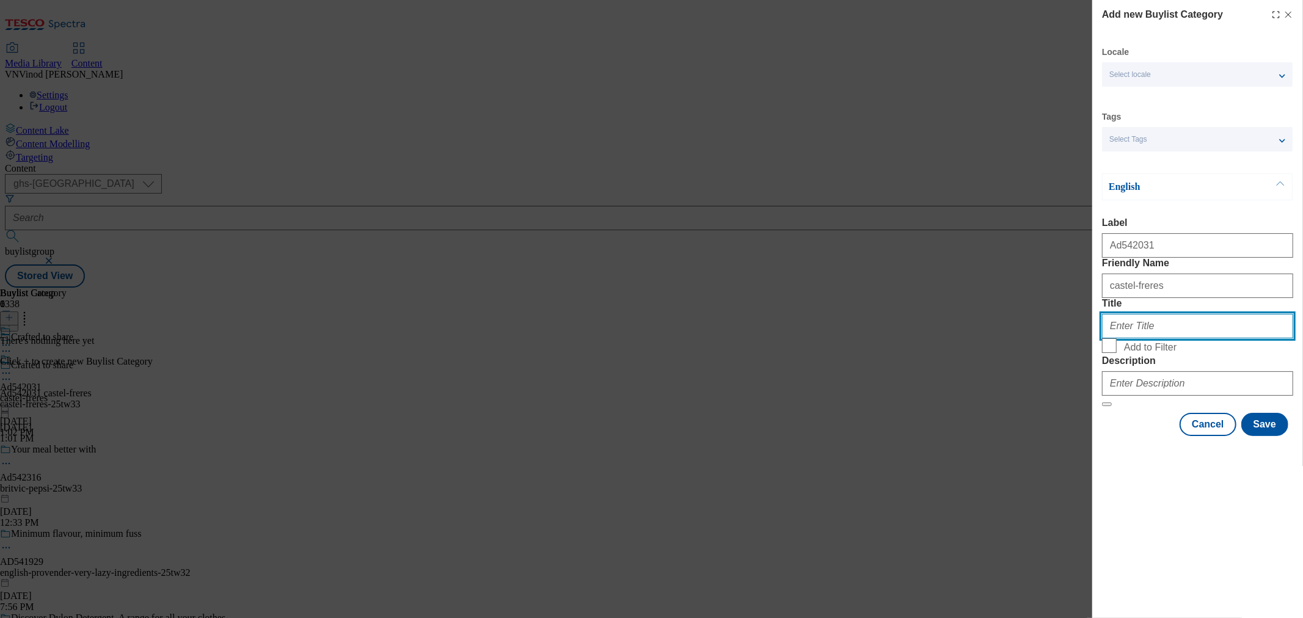
click at [1158, 338] on input "Title" at bounding box center [1197, 326] width 191 height 24
paste input "CASTEL FRERES"
type input "CASTEL FRERES"
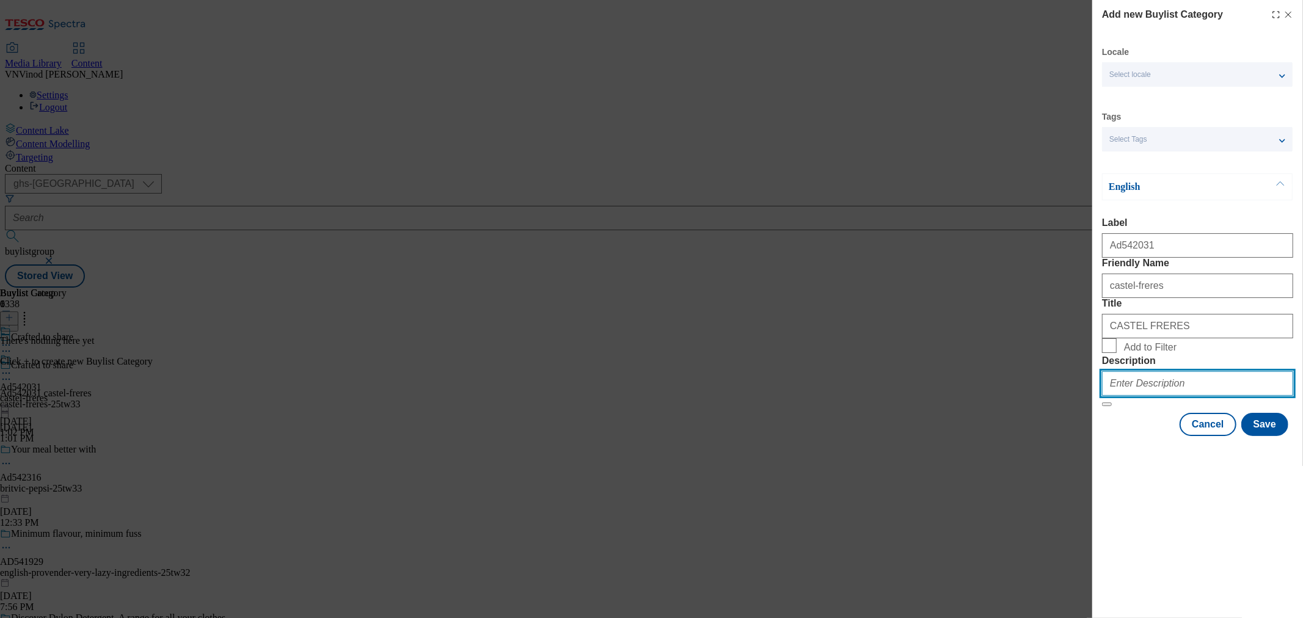
click at [1171, 396] on input "Description" at bounding box center [1197, 383] width 191 height 24
click at [1274, 436] on button "Save" at bounding box center [1264, 424] width 47 height 23
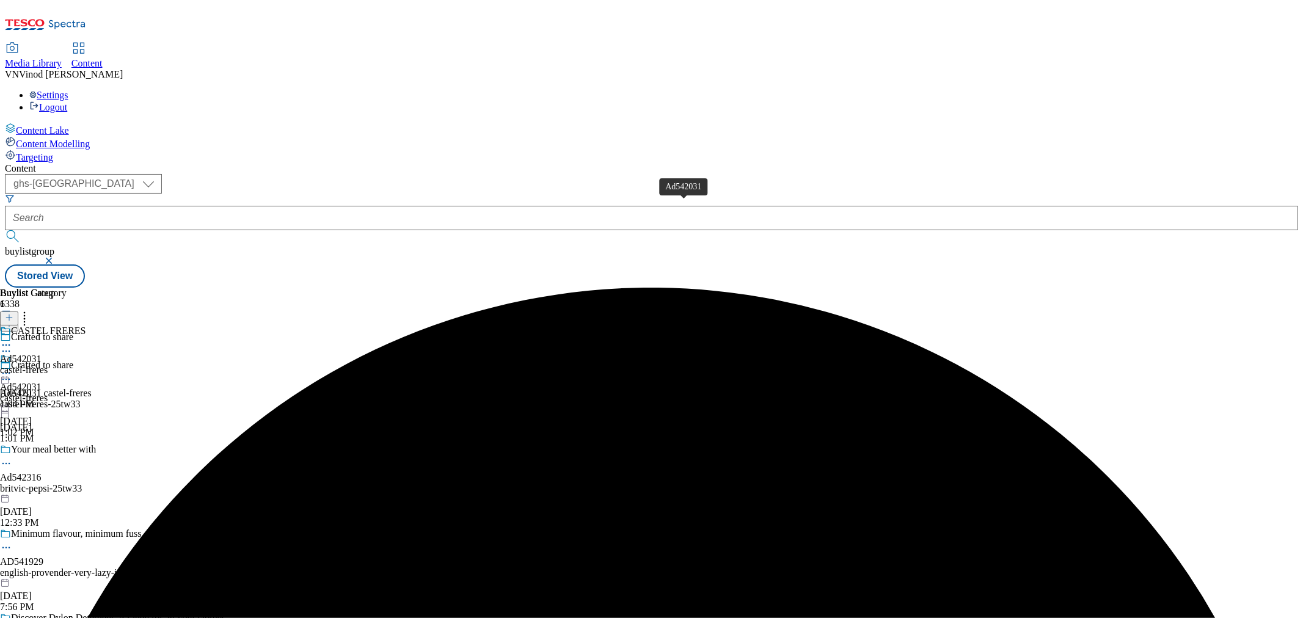
click at [42, 354] on div "Ad542031" at bounding box center [21, 359] width 42 height 11
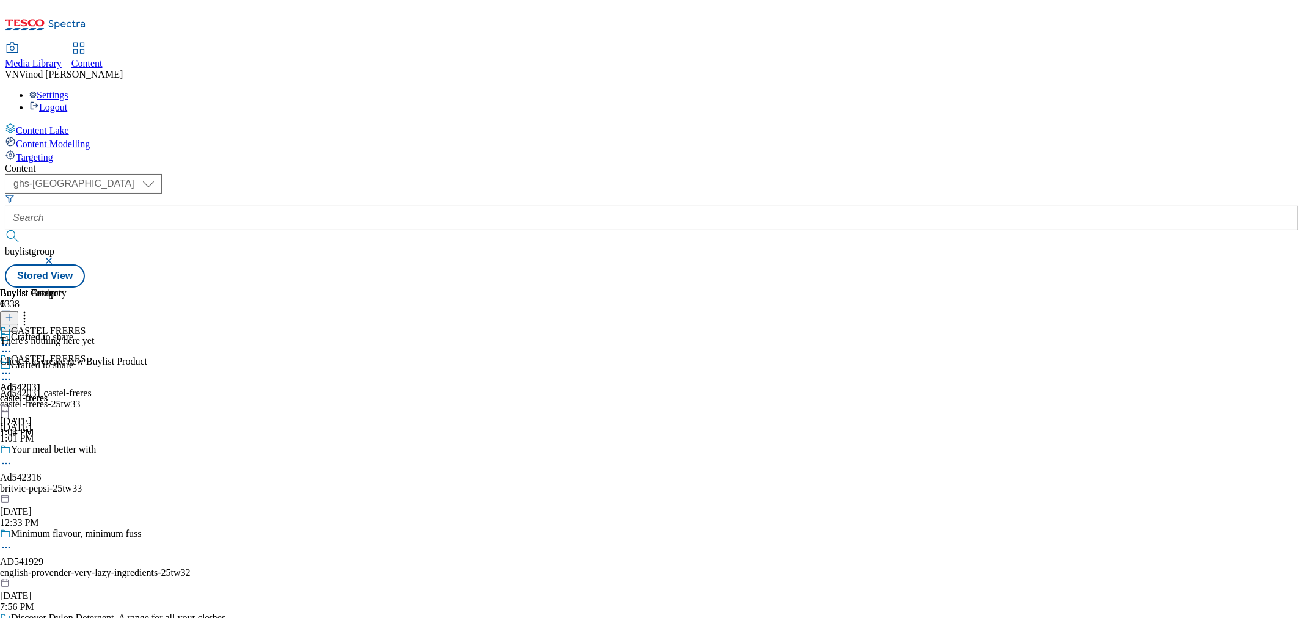
click at [13, 313] on icon at bounding box center [9, 317] width 9 height 9
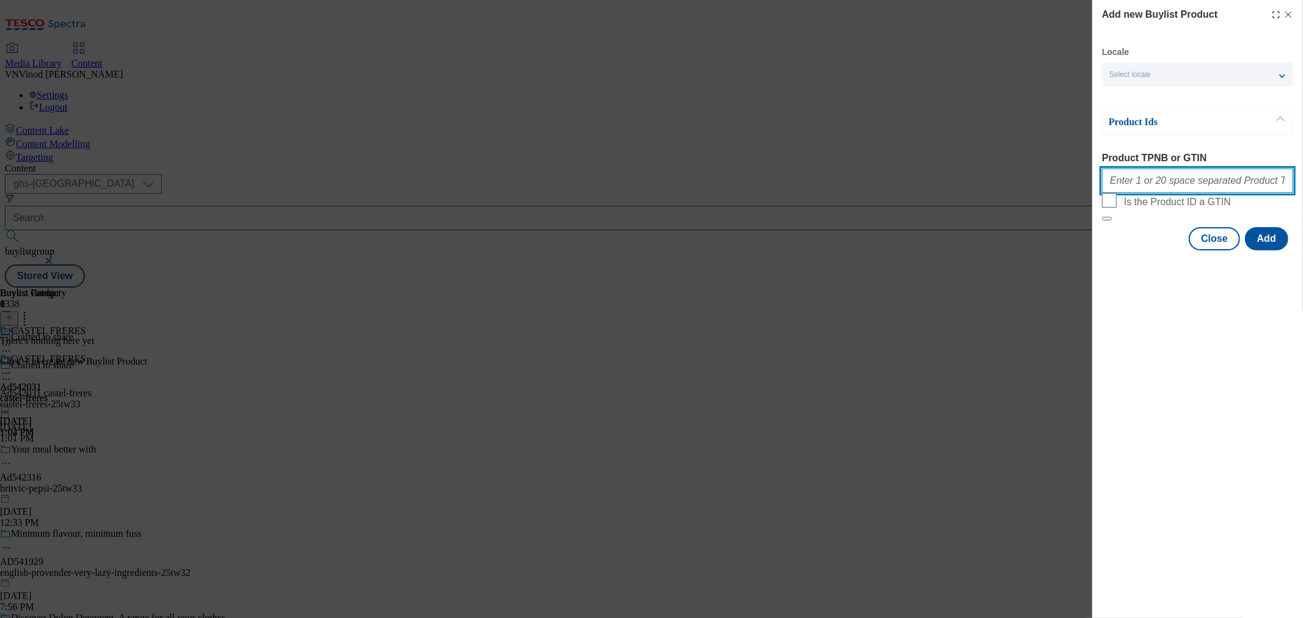
click at [1181, 186] on input "Product TPNB or GTIN" at bounding box center [1197, 181] width 191 height 24
paste input "92000995"
type input "92000995"
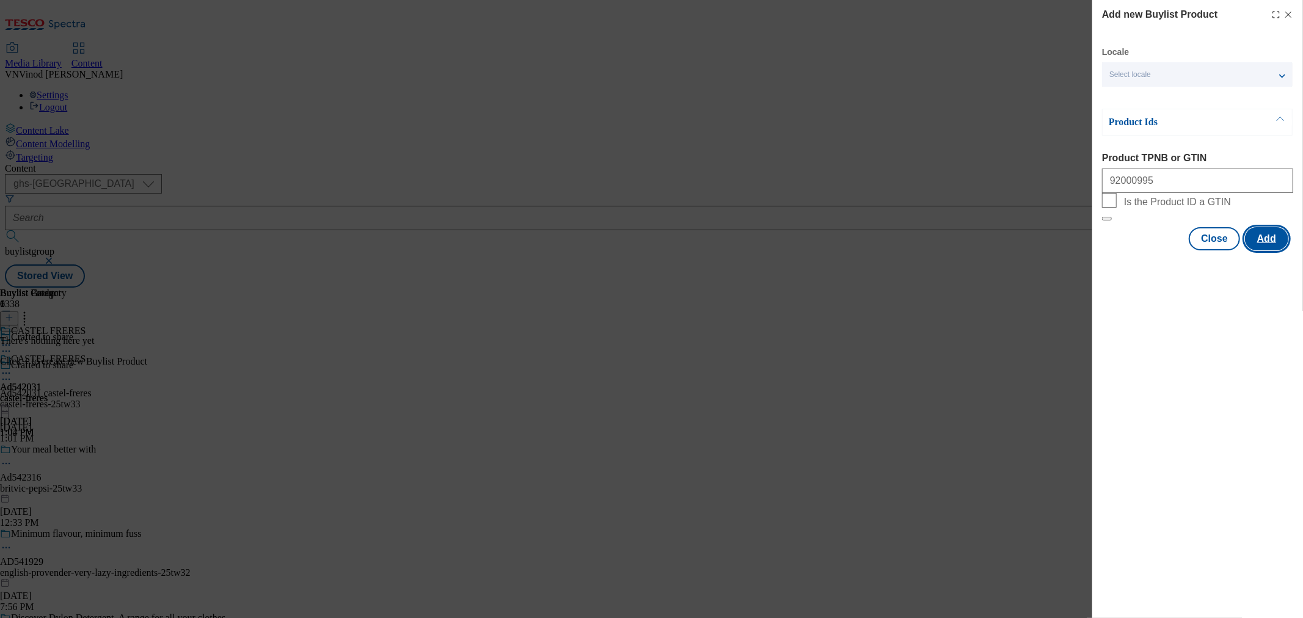
click at [1273, 250] on button "Add" at bounding box center [1266, 238] width 43 height 23
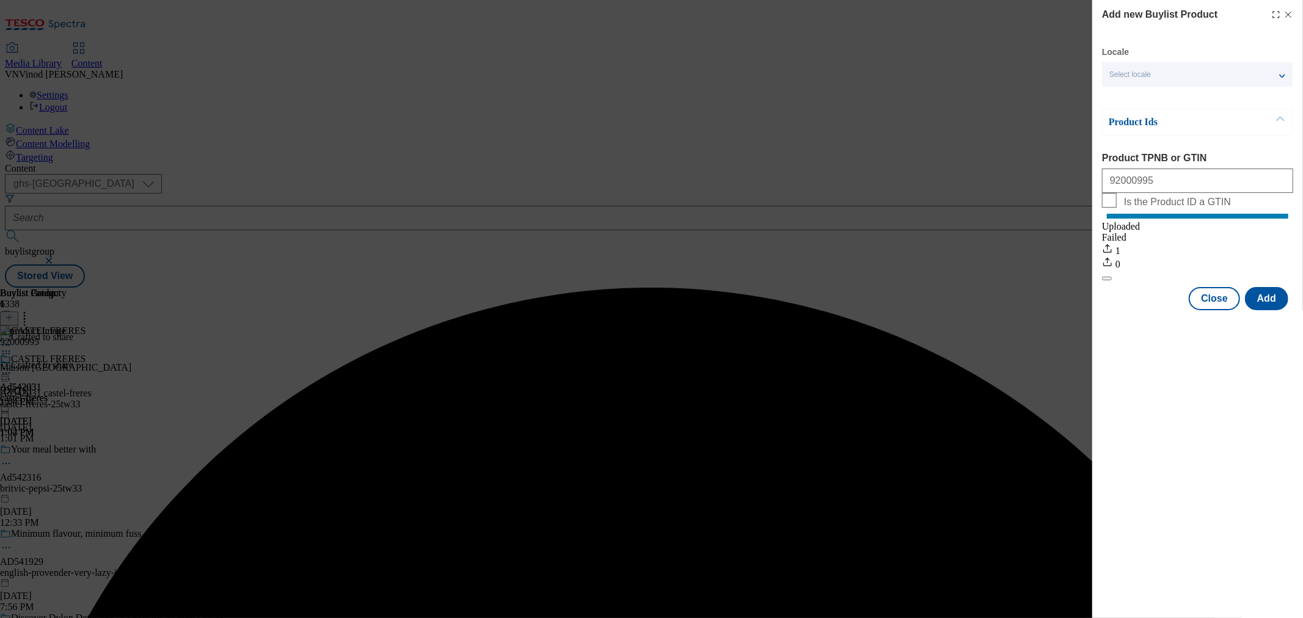
drag, startPoint x: 1278, startPoint y: 34, endPoint x: 1302, endPoint y: 17, distance: 29.5
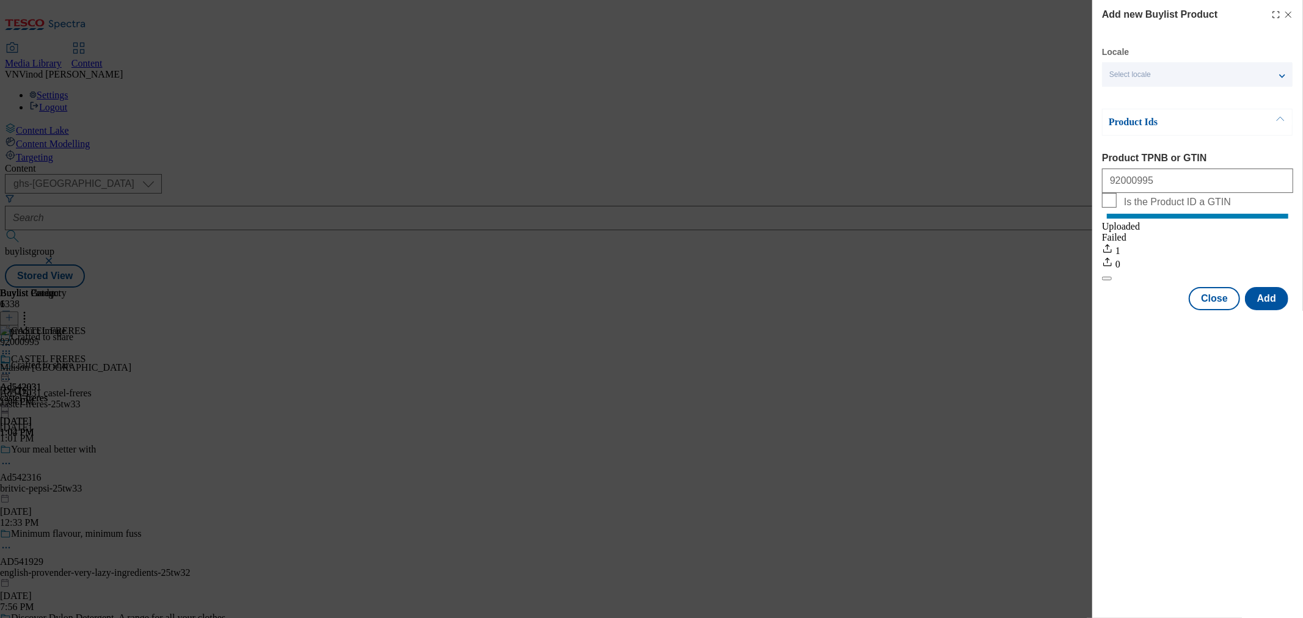
click at [1287, 13] on line "Modal" at bounding box center [1288, 14] width 5 height 5
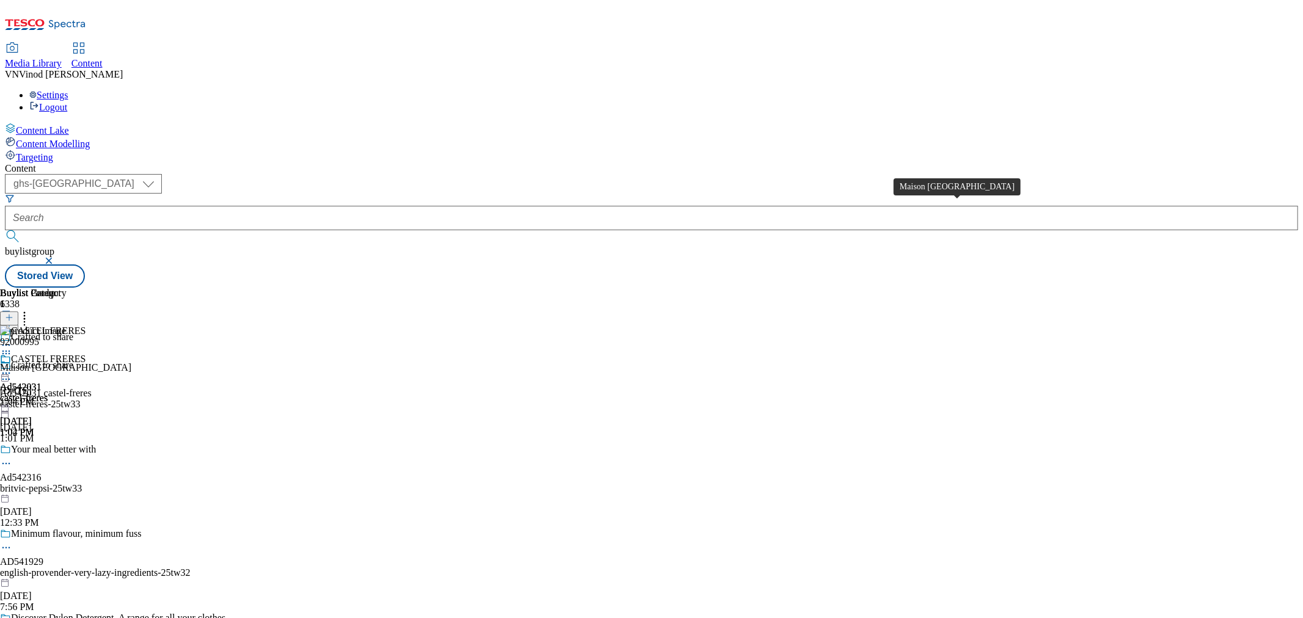
click at [131, 362] on div "Maison [GEOGRAPHIC_DATA]" at bounding box center [65, 367] width 131 height 11
copy div "Maison [GEOGRAPHIC_DATA]"
click at [12, 373] on icon at bounding box center [6, 379] width 12 height 12
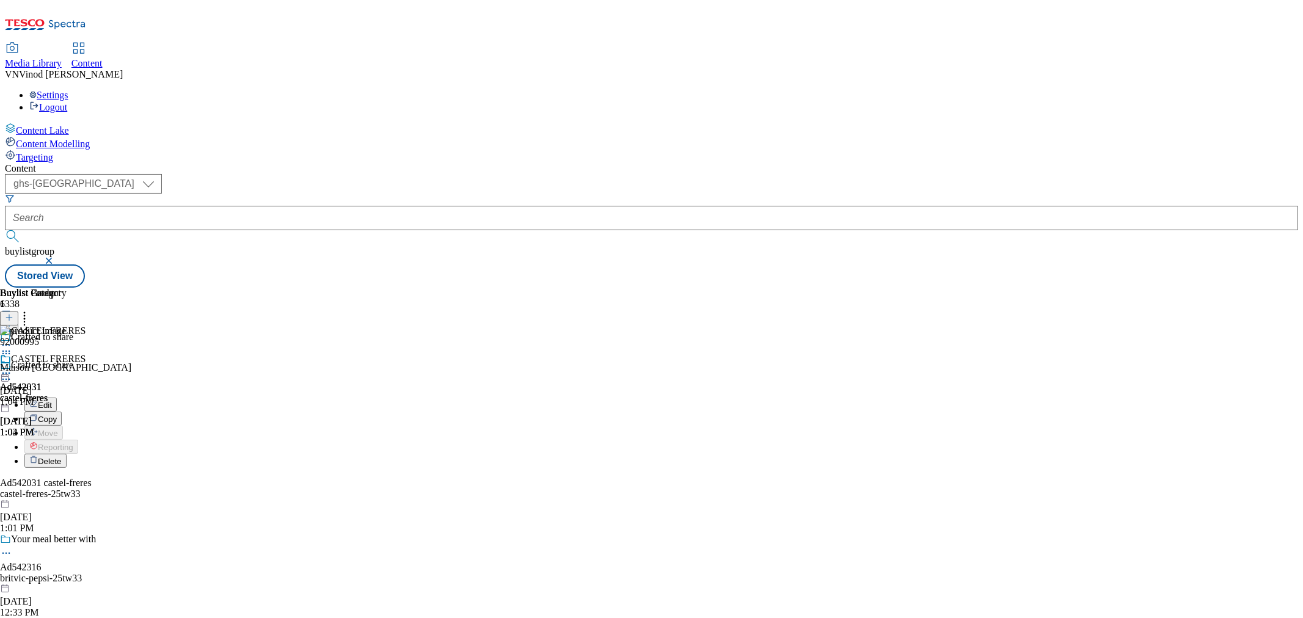
click at [57, 398] on button "Edit" at bounding box center [40, 405] width 32 height 14
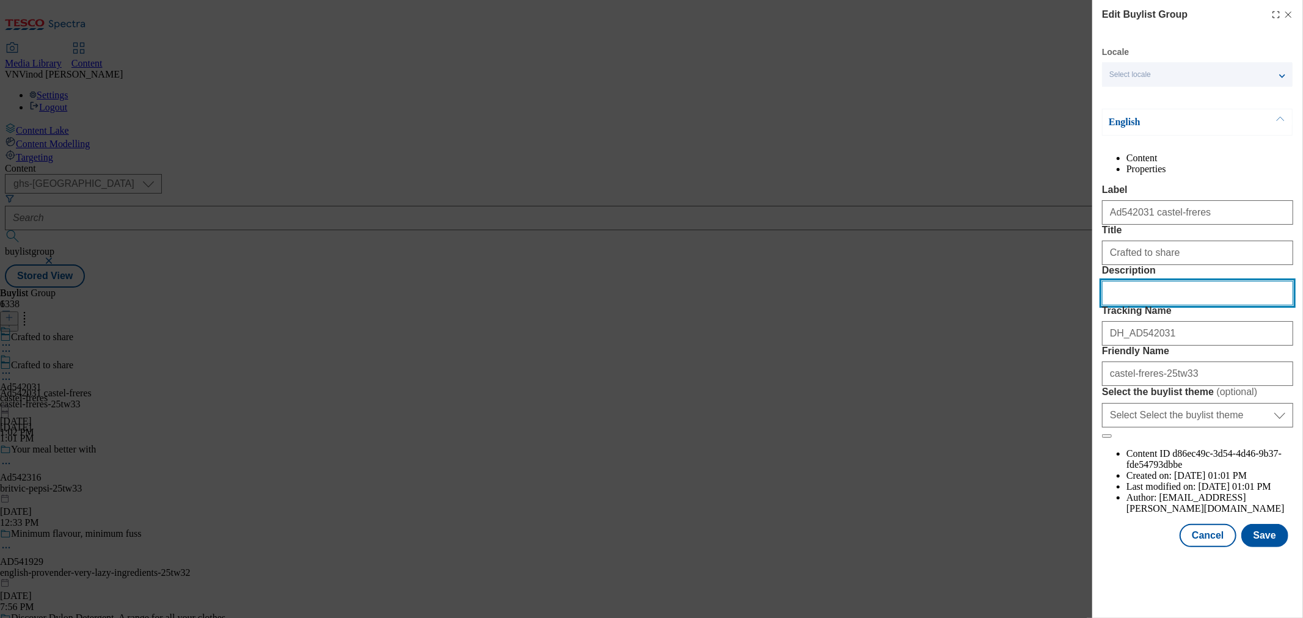
click at [1131, 305] on input "Description" at bounding box center [1197, 293] width 191 height 24
paste input "Maison [GEOGRAPHIC_DATA]"
type input "Maison [GEOGRAPHIC_DATA]"
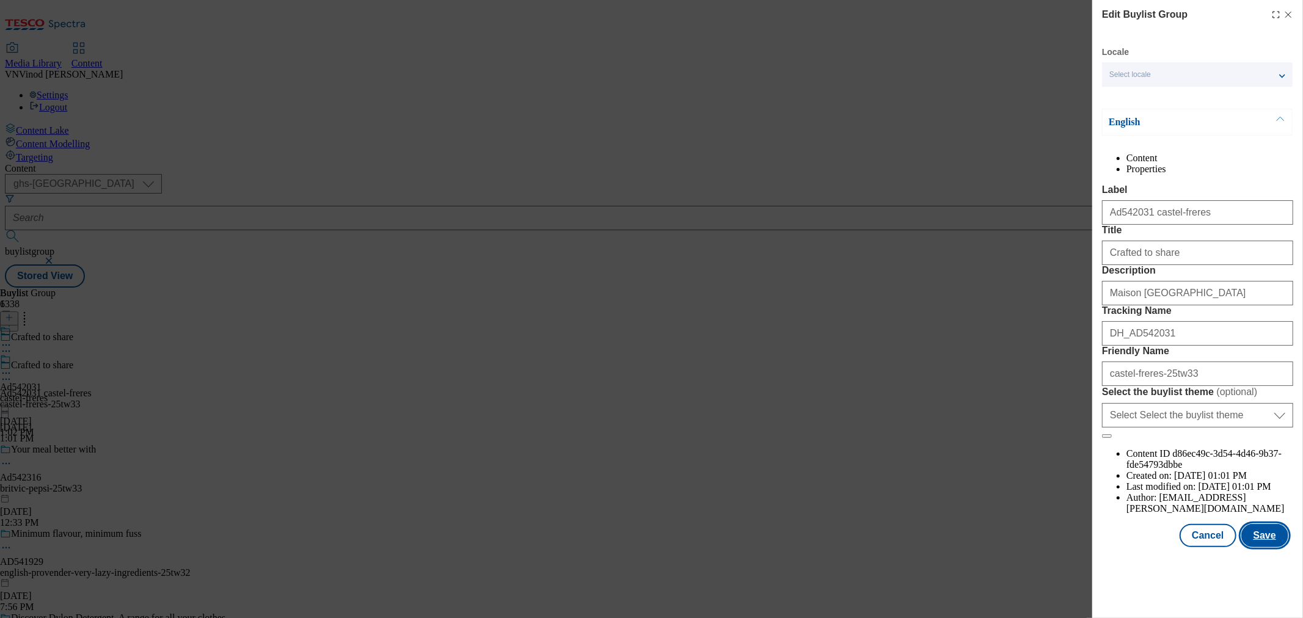
click at [1260, 547] on button "Save" at bounding box center [1264, 535] width 47 height 23
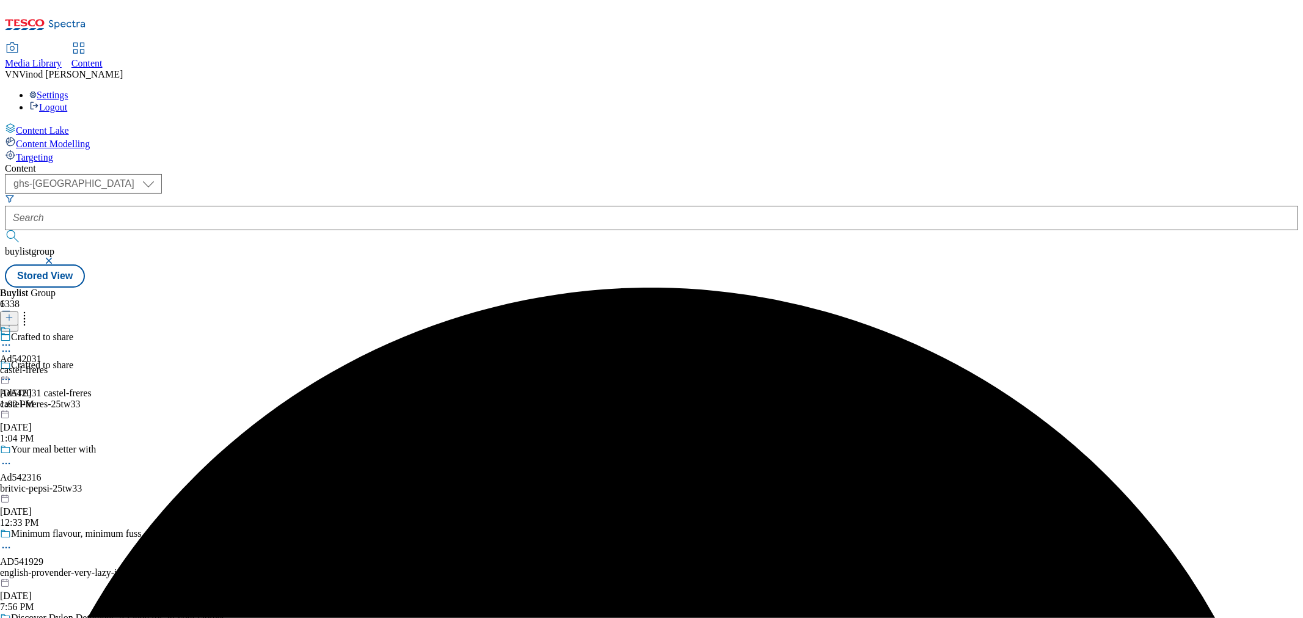
click at [12, 339] on icon at bounding box center [6, 345] width 12 height 12
click at [57, 363] on button "Edit" at bounding box center [40, 370] width 32 height 14
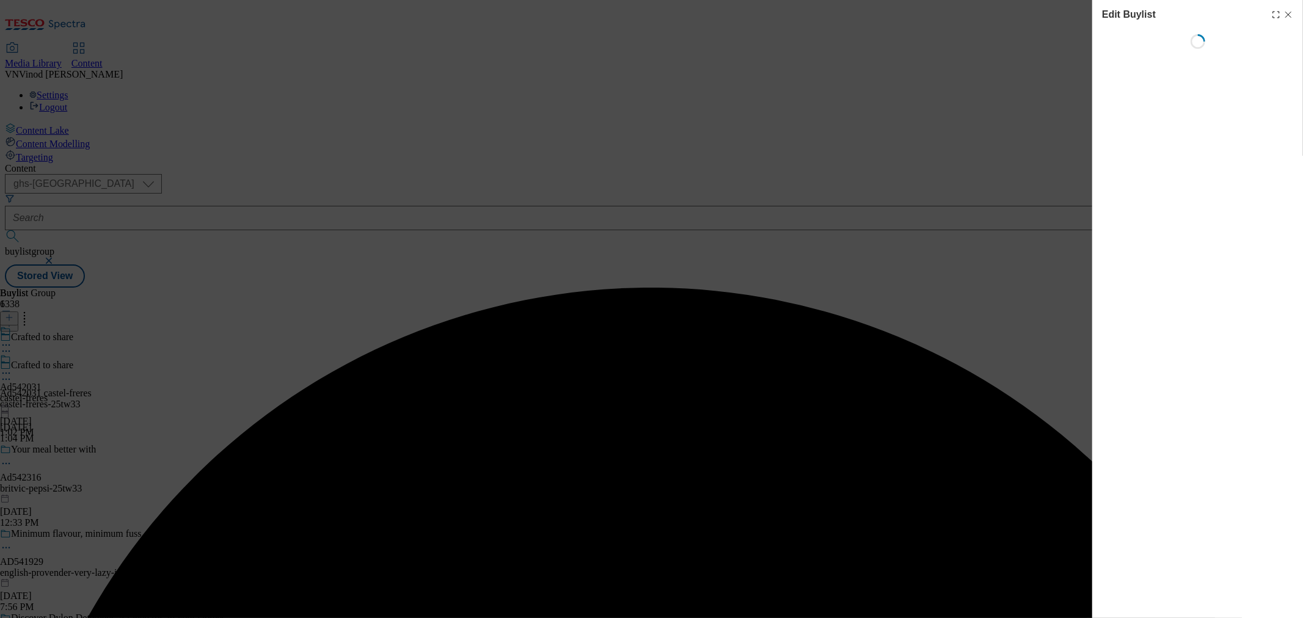
select select "tactical"
select select "supplier funded short term 1-3 weeks"
select select "dunnhumby"
select select "Banner"
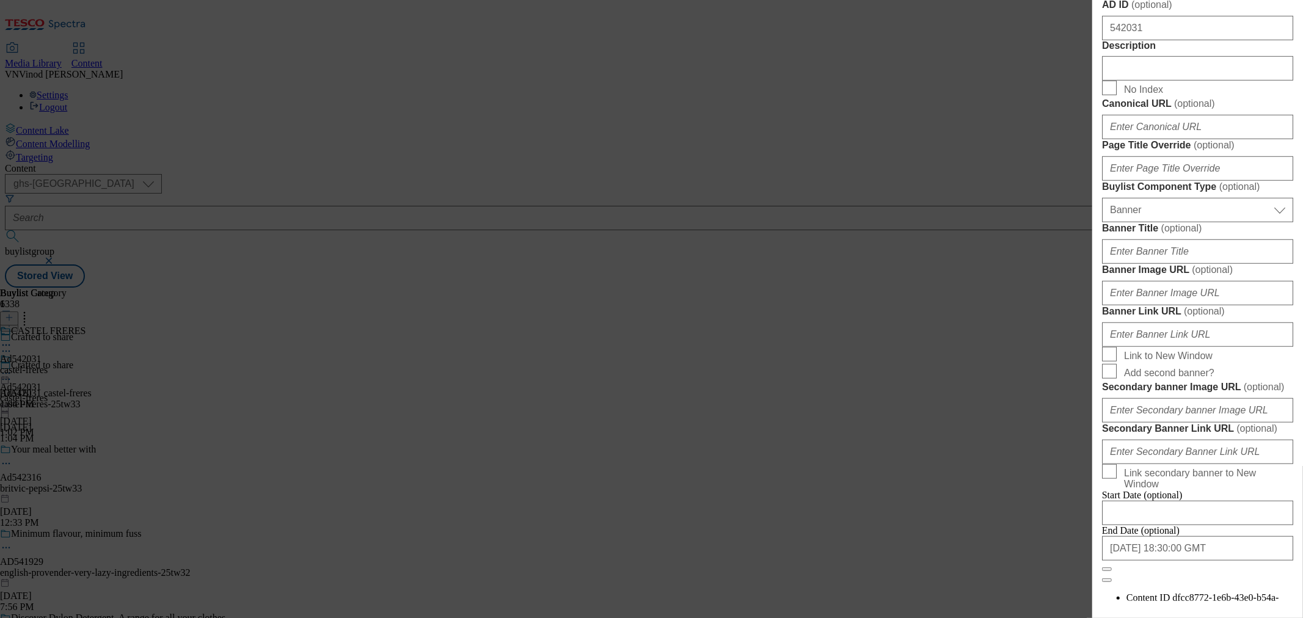
scroll to position [679, 0]
click at [1162, 79] on input "Description" at bounding box center [1197, 66] width 191 height 24
paste input "Maison [GEOGRAPHIC_DATA]"
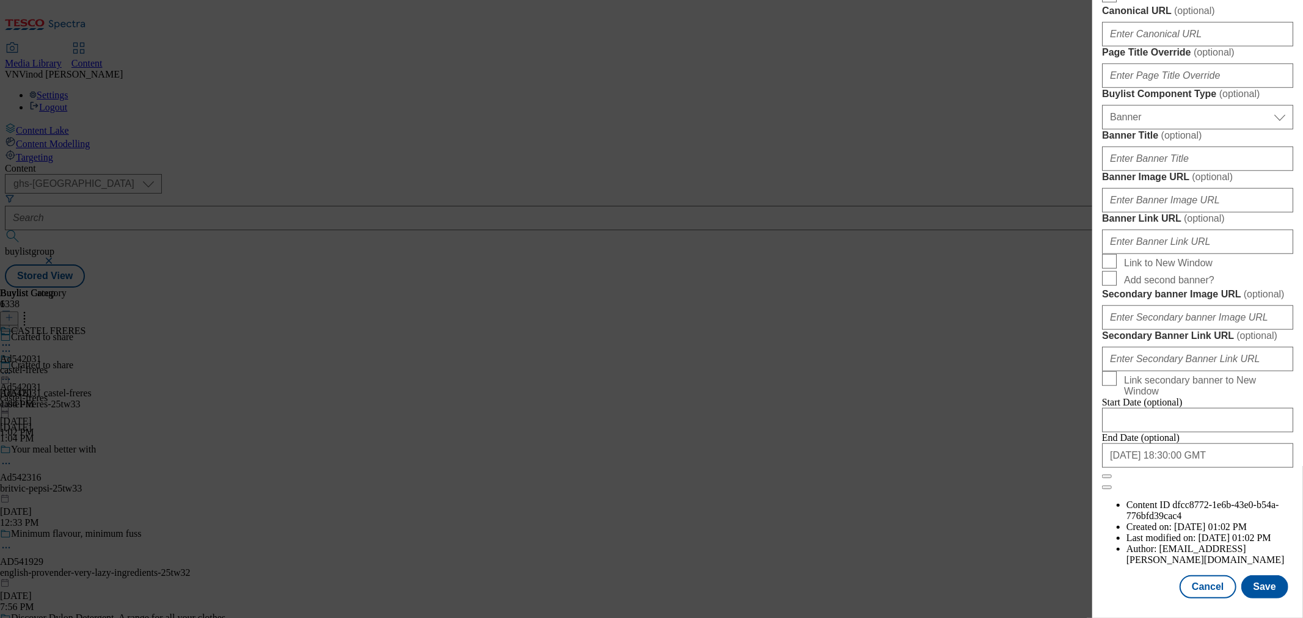
scroll to position [1232, 0]
type input "Maison [GEOGRAPHIC_DATA]"
drag, startPoint x: 1257, startPoint y: 582, endPoint x: 1263, endPoint y: 579, distance: 7.4
click at [1257, 582] on button "Save" at bounding box center [1264, 586] width 47 height 23
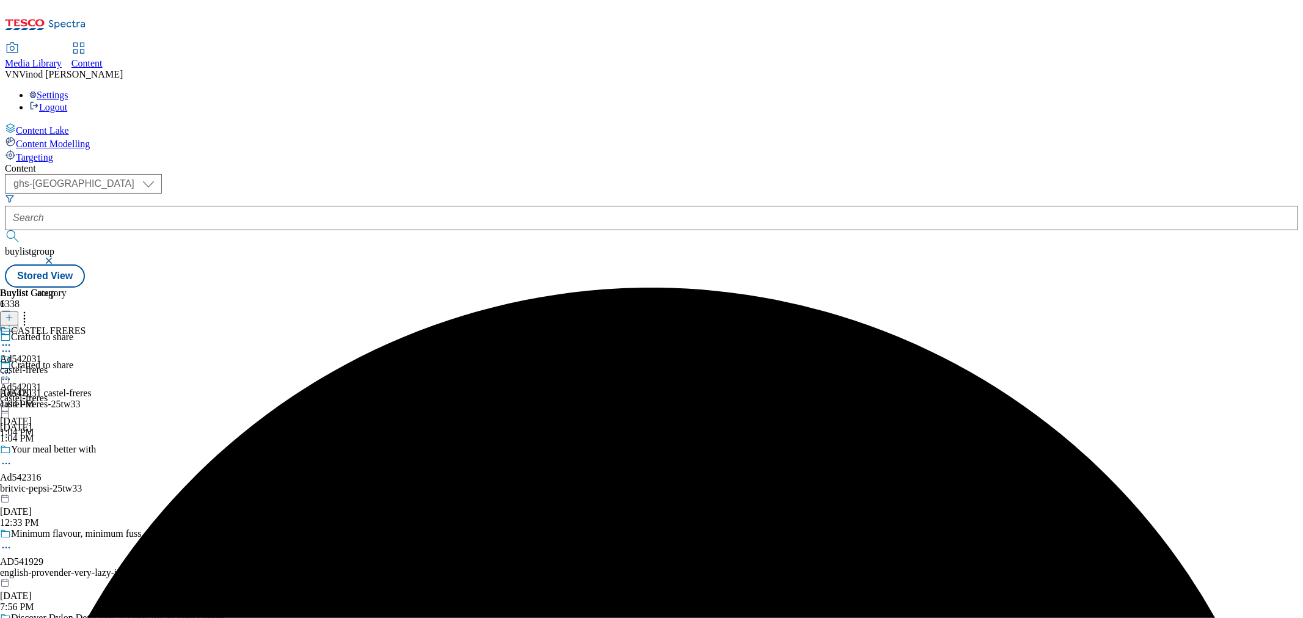
click at [12, 339] on icon at bounding box center [6, 345] width 12 height 12
click at [57, 363] on button "Edit" at bounding box center [40, 370] width 32 height 14
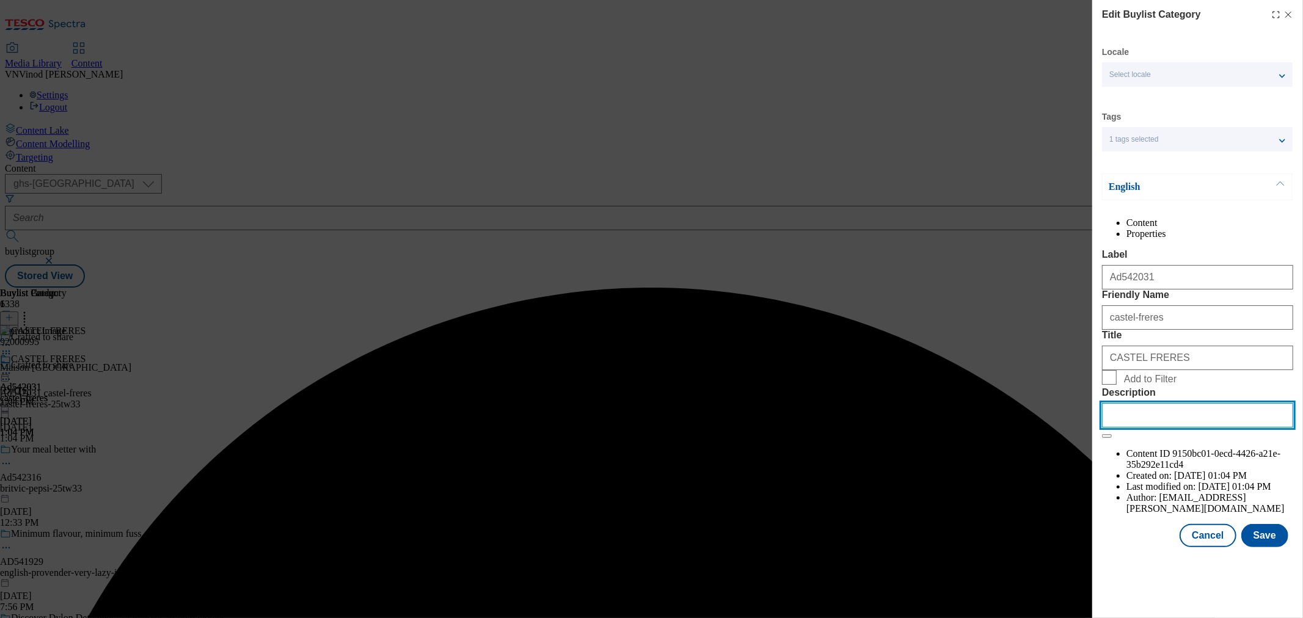
click at [1125, 428] on input "Description" at bounding box center [1197, 415] width 191 height 24
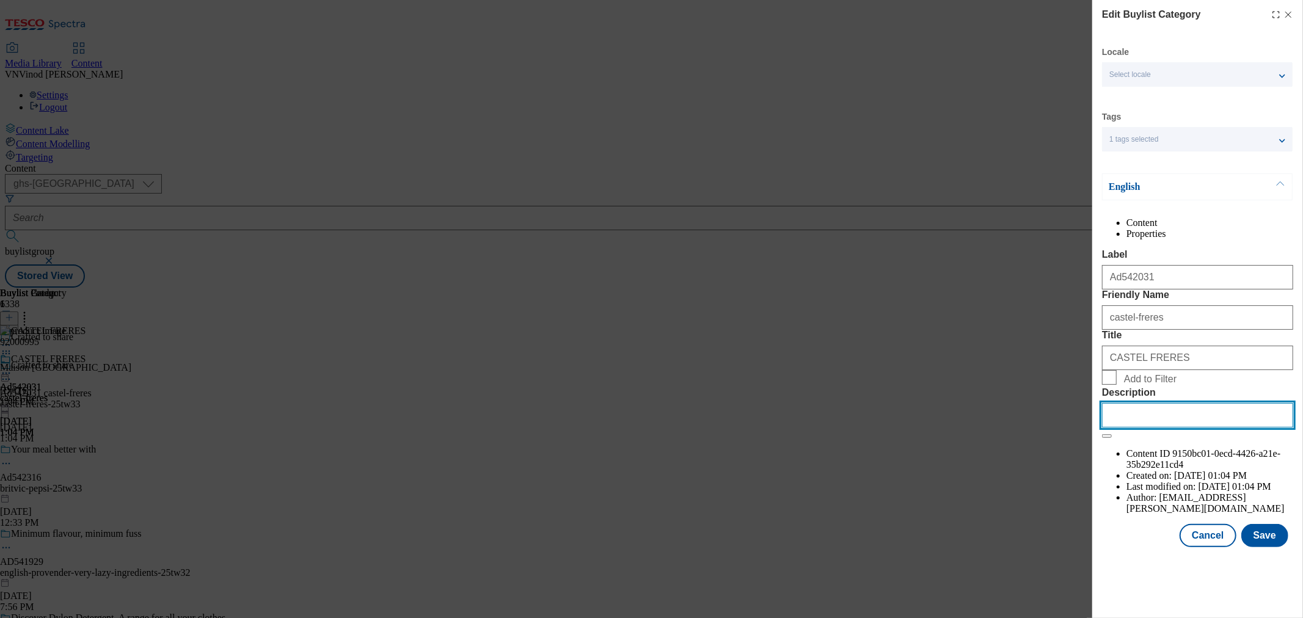
paste input "Maison [GEOGRAPHIC_DATA]"
type input "Maison [GEOGRAPHIC_DATA]"
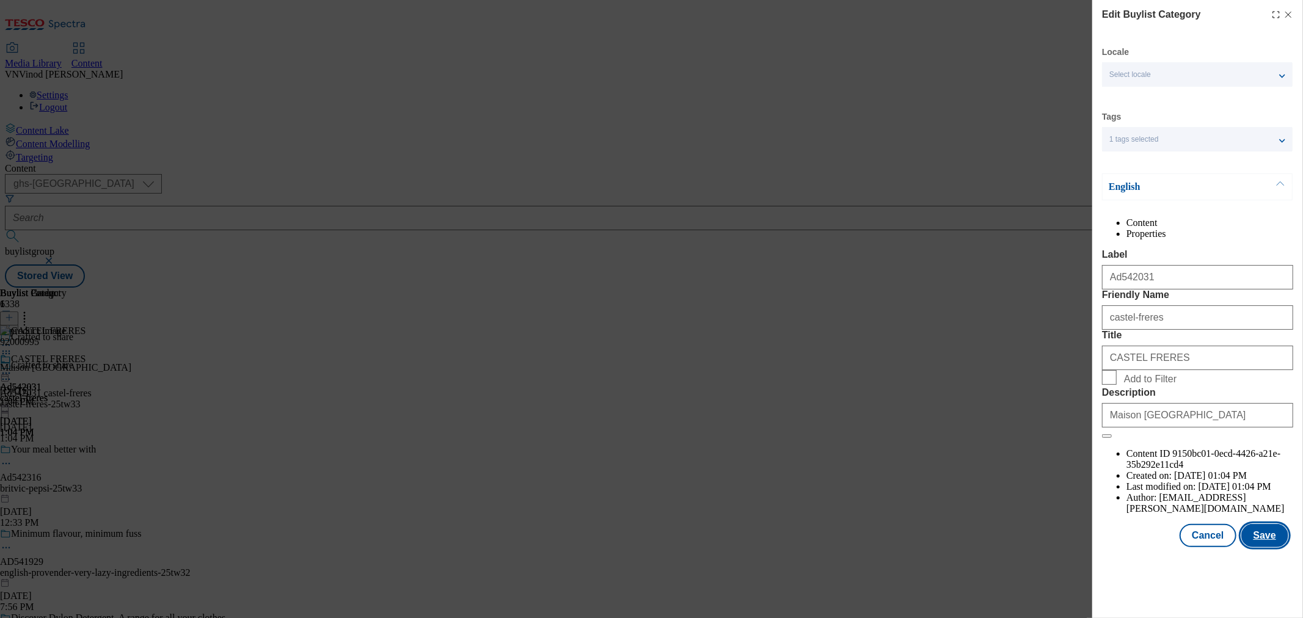
click at [1266, 547] on button "Save" at bounding box center [1264, 535] width 47 height 23
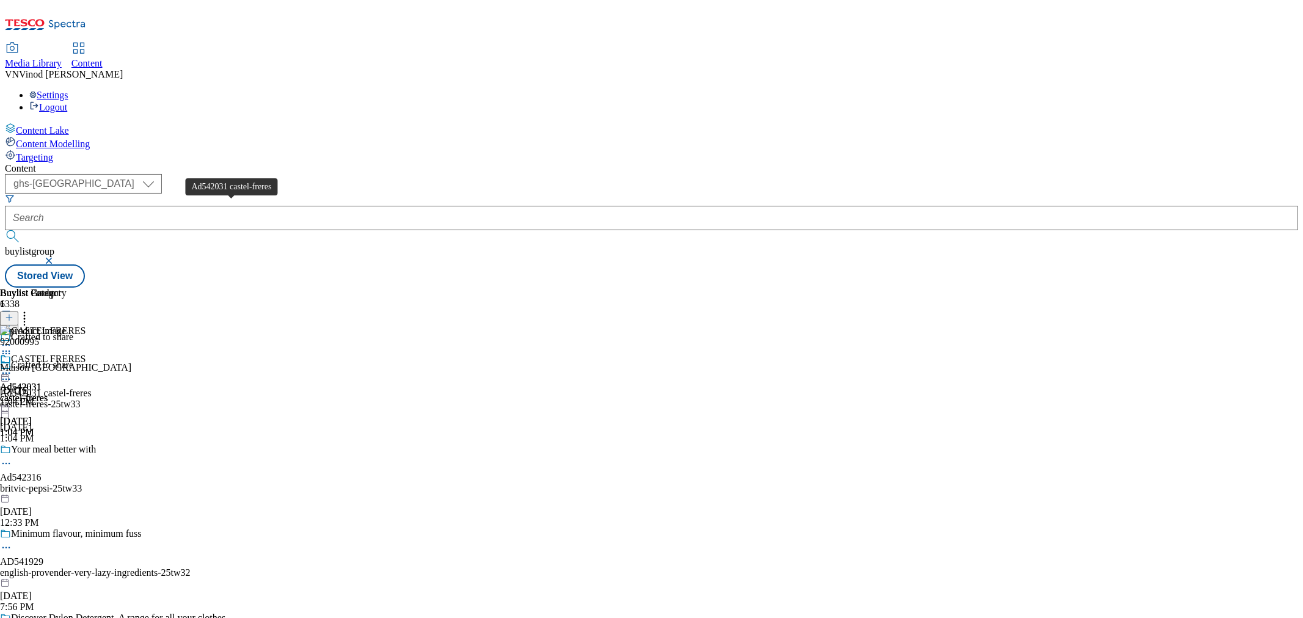
click at [92, 388] on div "Ad542031 castel-freres" at bounding box center [46, 393] width 92 height 11
